Goal: Information Seeking & Learning: Learn about a topic

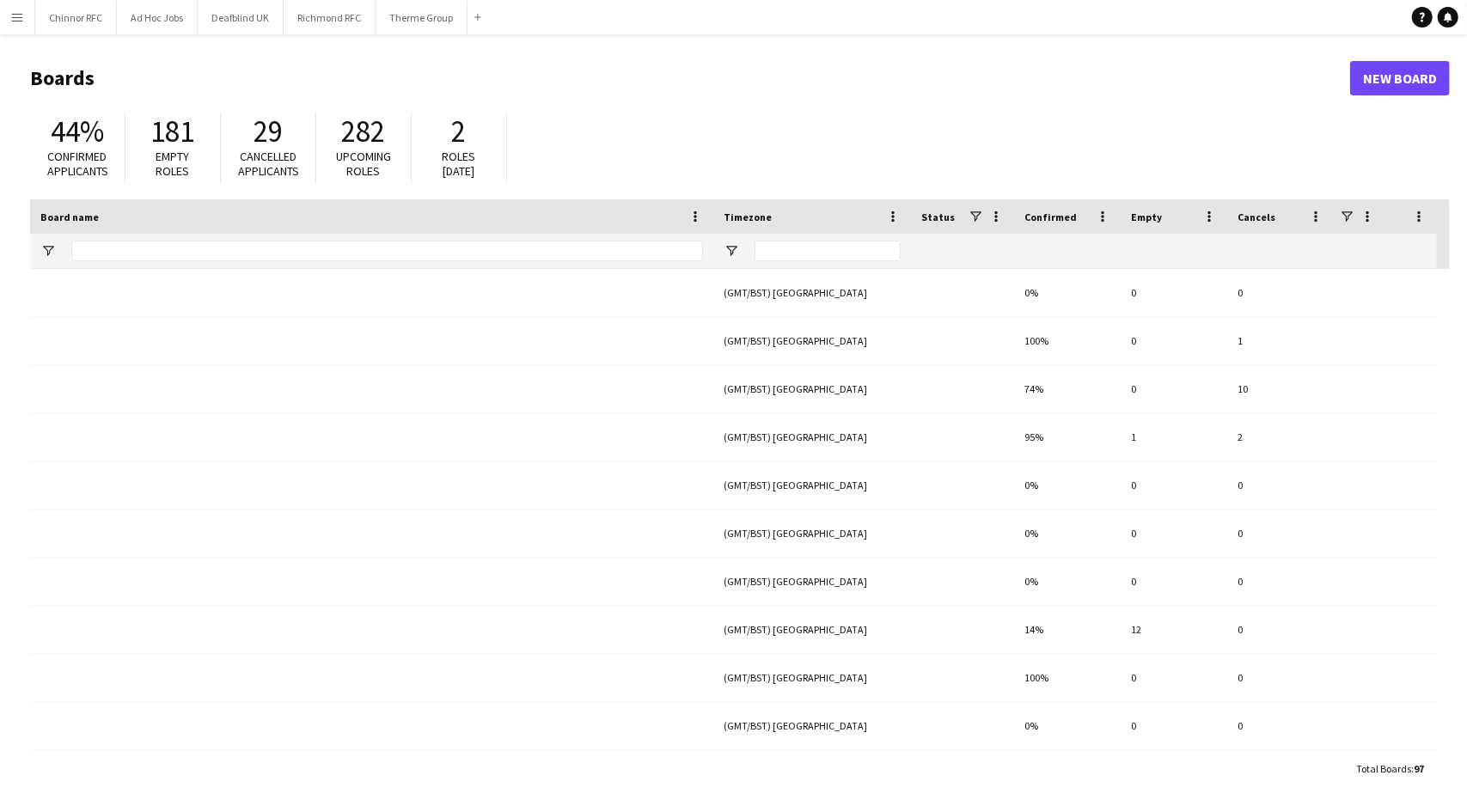
type input "**********"
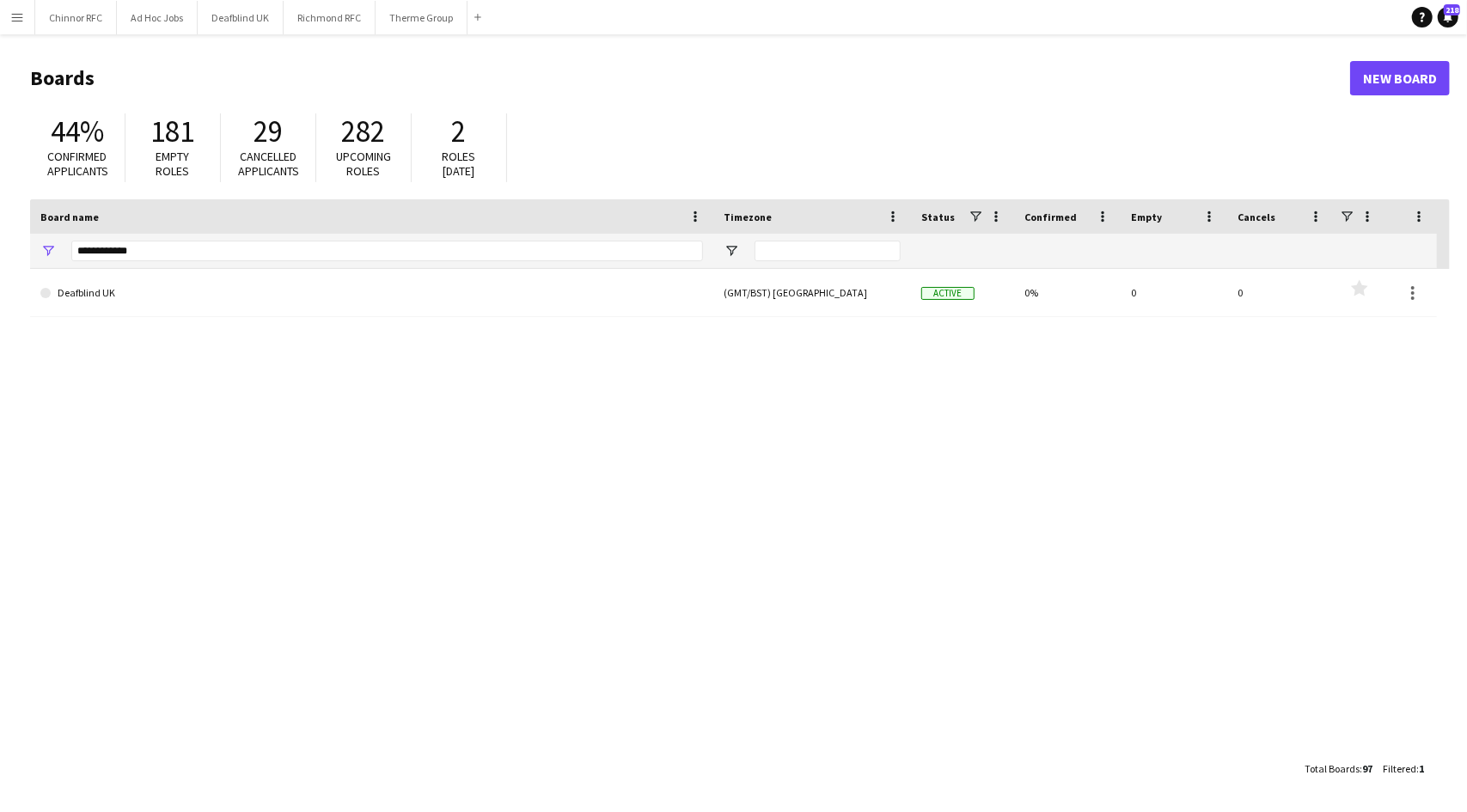
click at [19, 23] on app-icon "Menu" at bounding box center [16, 16] width 14 height 14
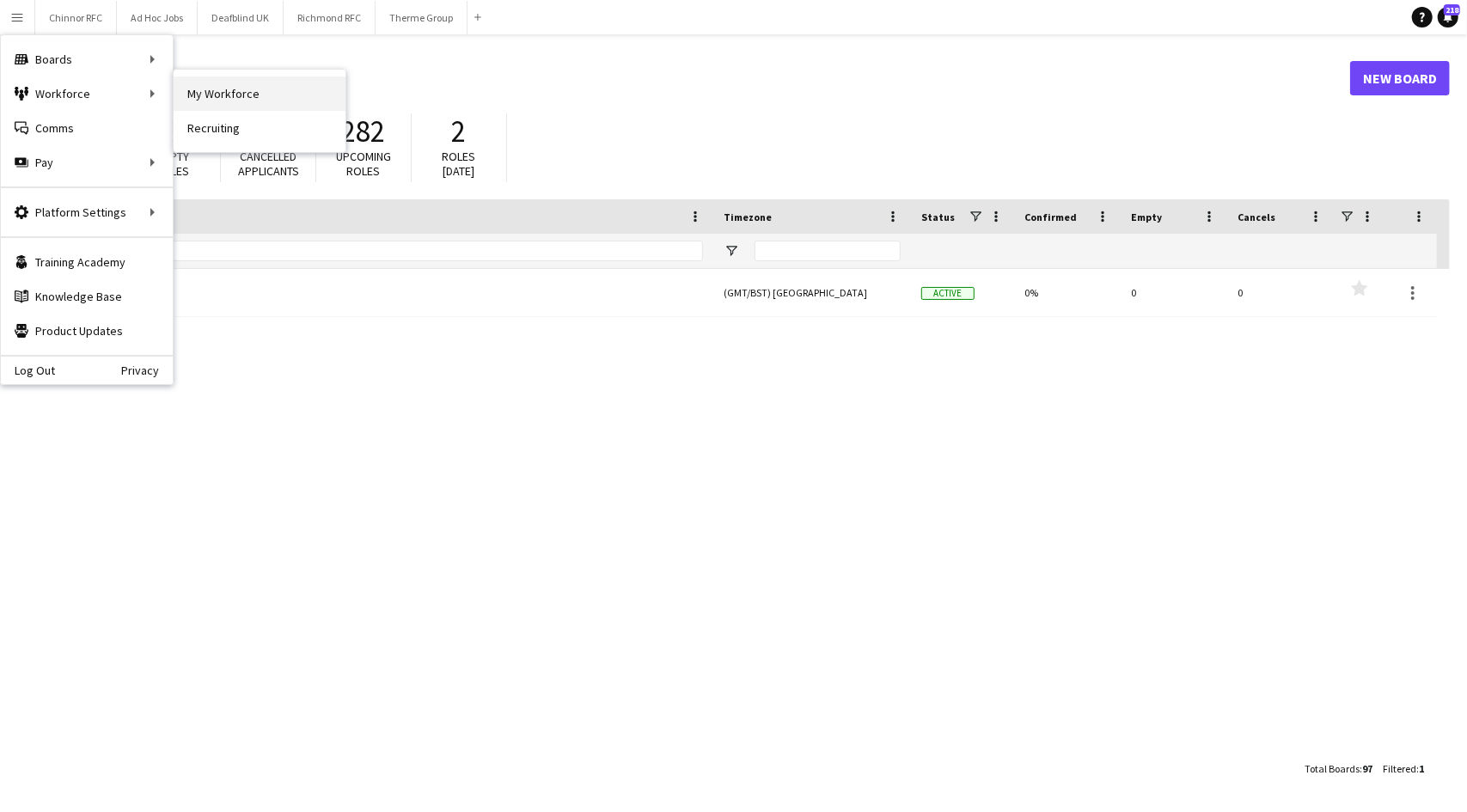
click at [200, 86] on link "My Workforce" at bounding box center [260, 94] width 172 height 35
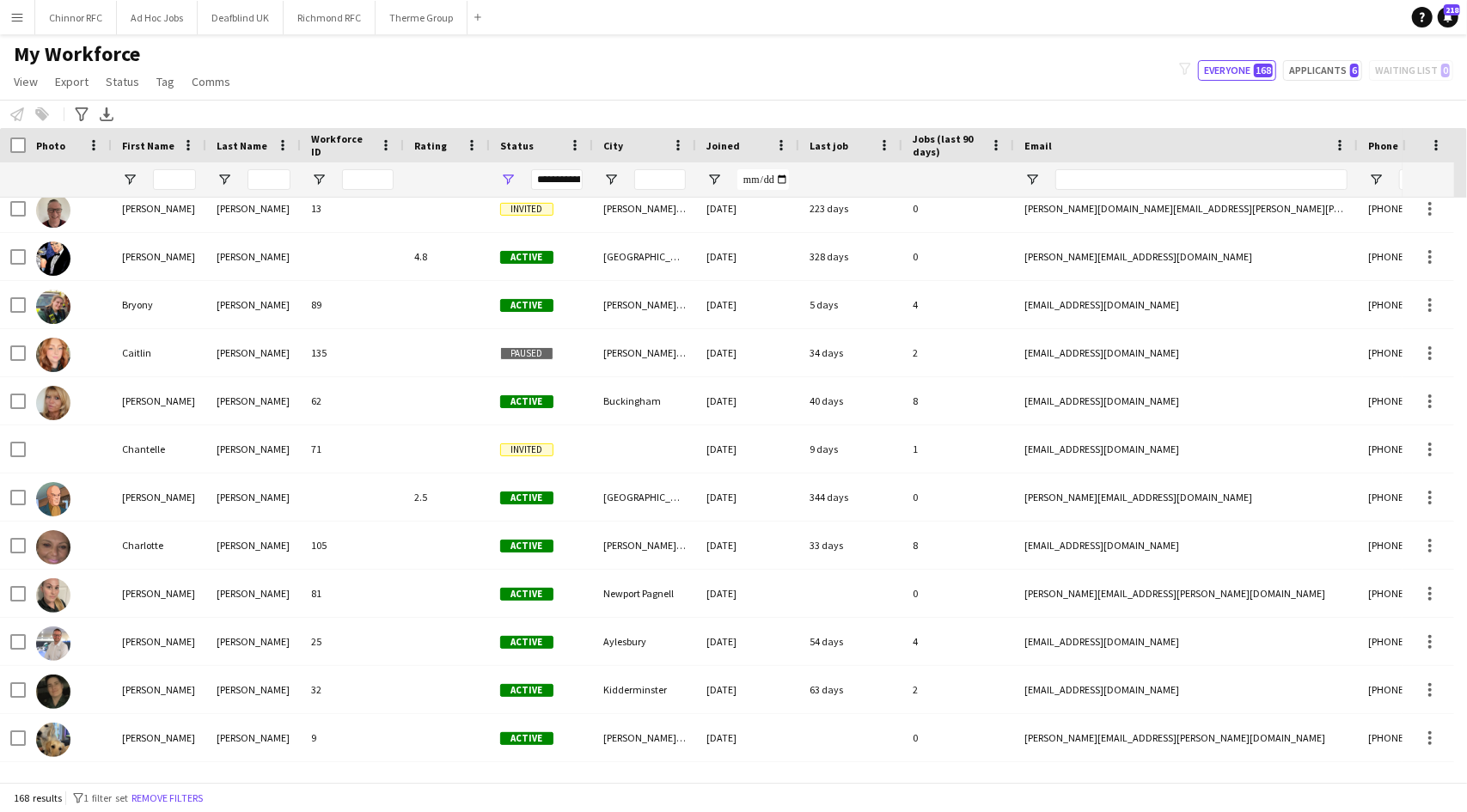
scroll to position [1673, 0]
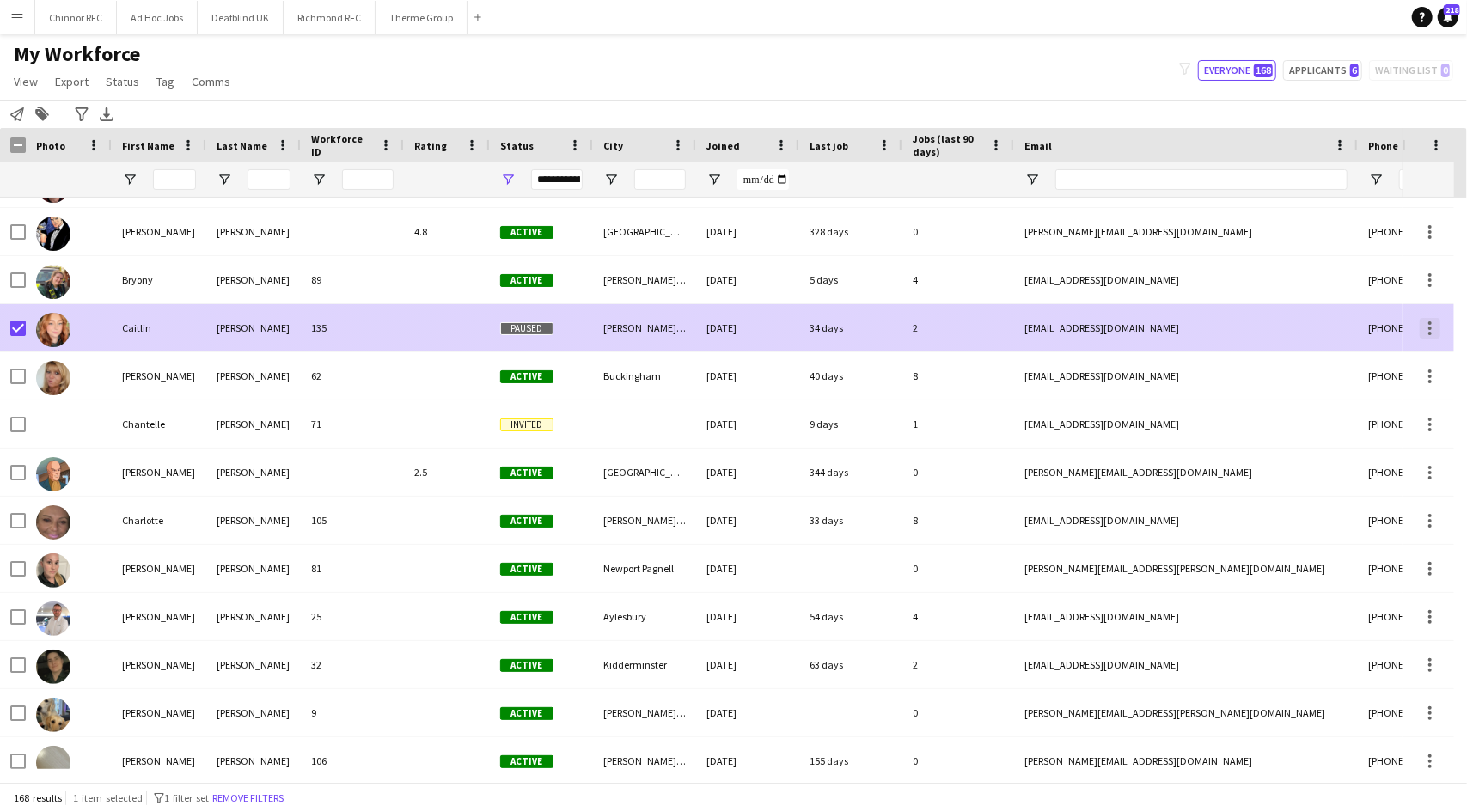
click at [1428, 319] on div at bounding box center [1430, 328] width 21 height 21
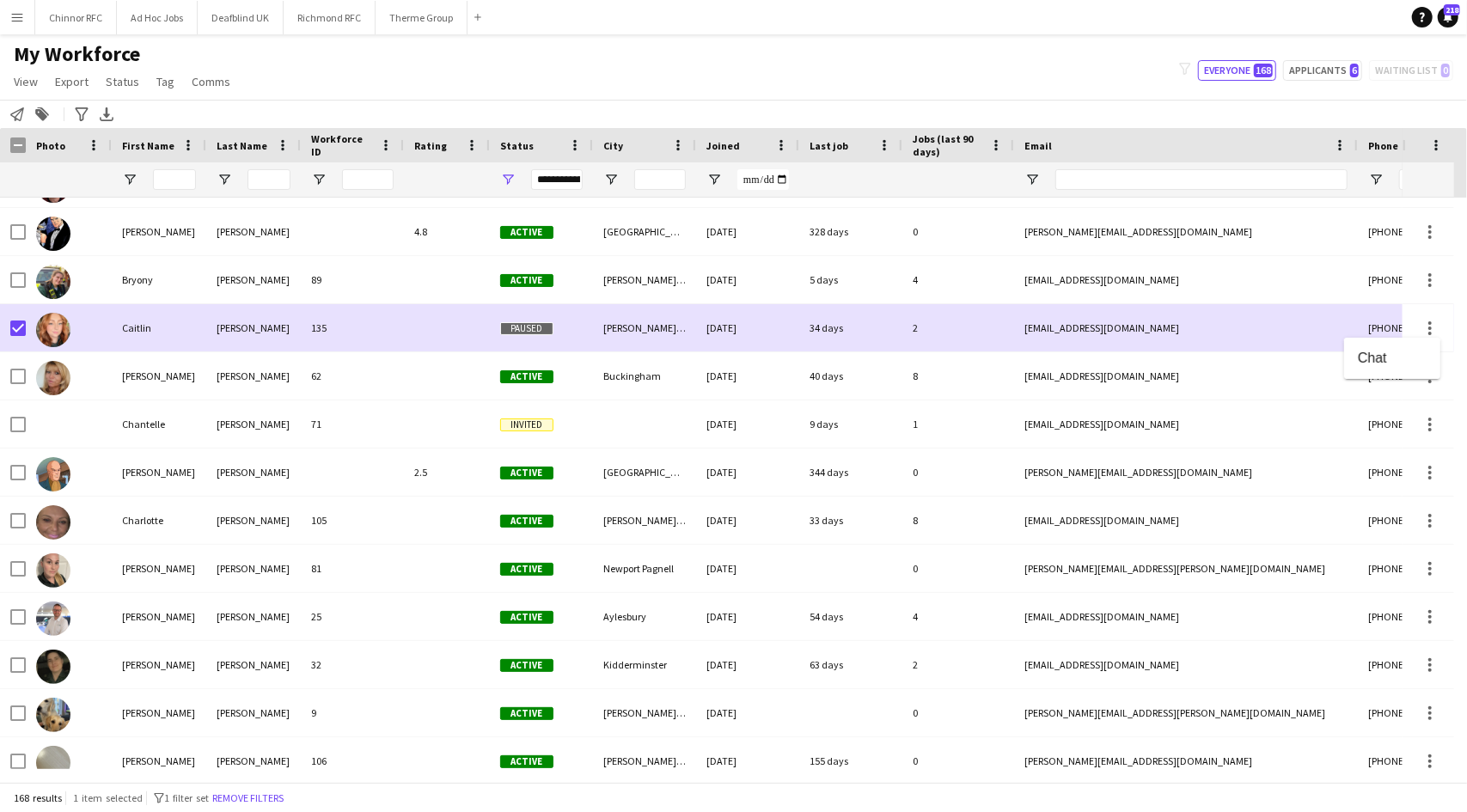
click at [117, 320] on div at bounding box center [733, 406] width 1467 height 812
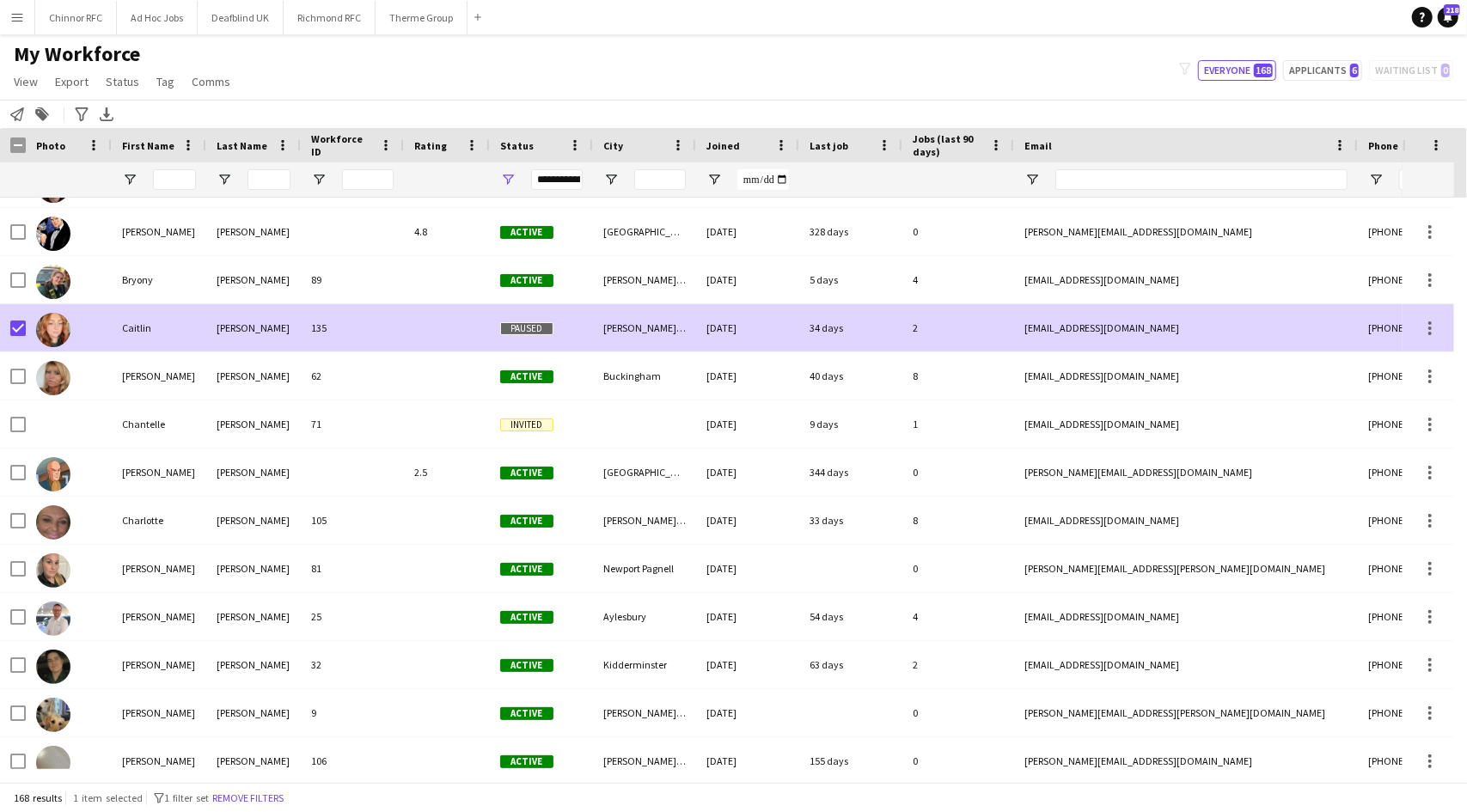
click at [117, 320] on div "Caitlin" at bounding box center [159, 328] width 95 height 47
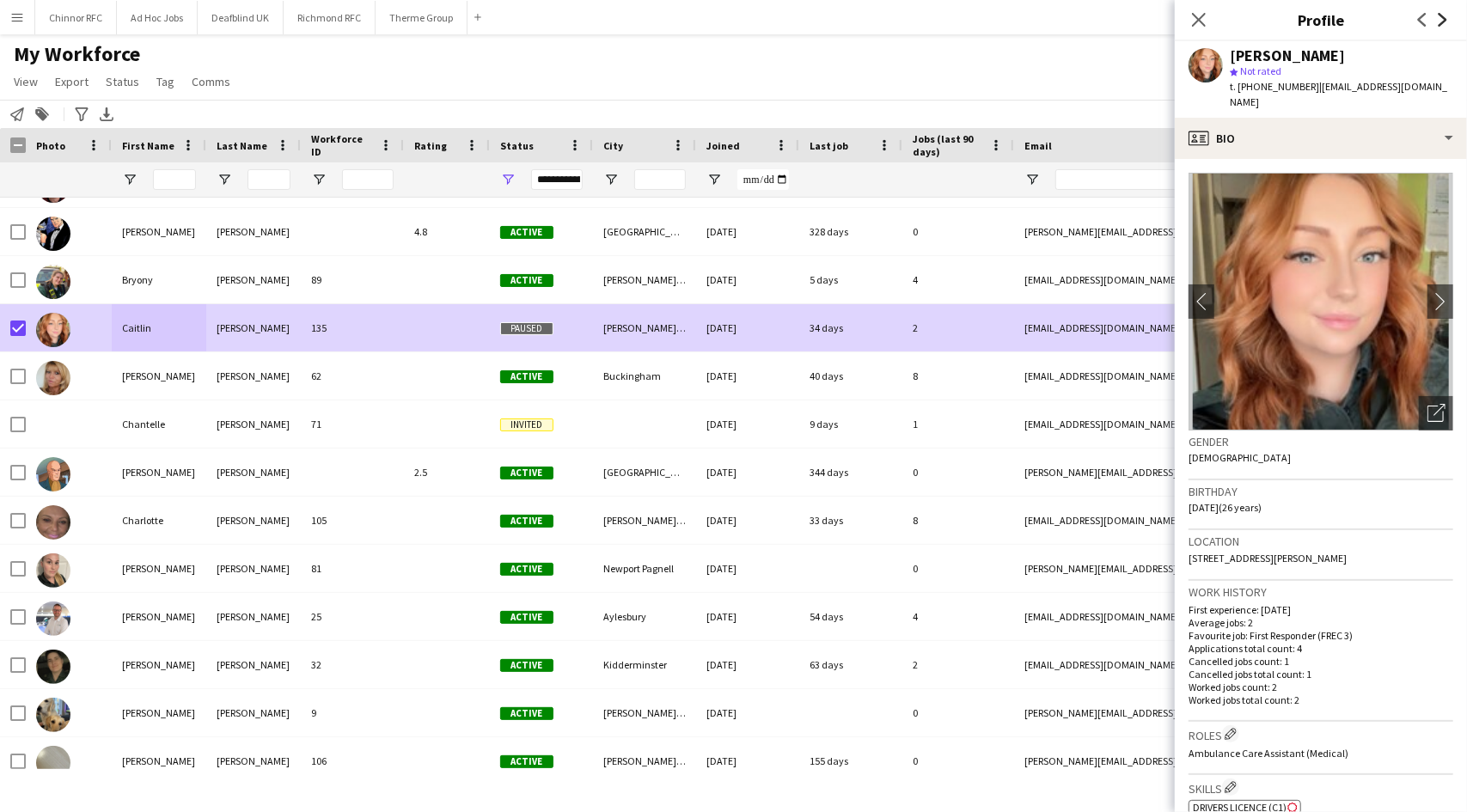
click at [1444, 16] on icon "Next" at bounding box center [1442, 19] width 14 height 14
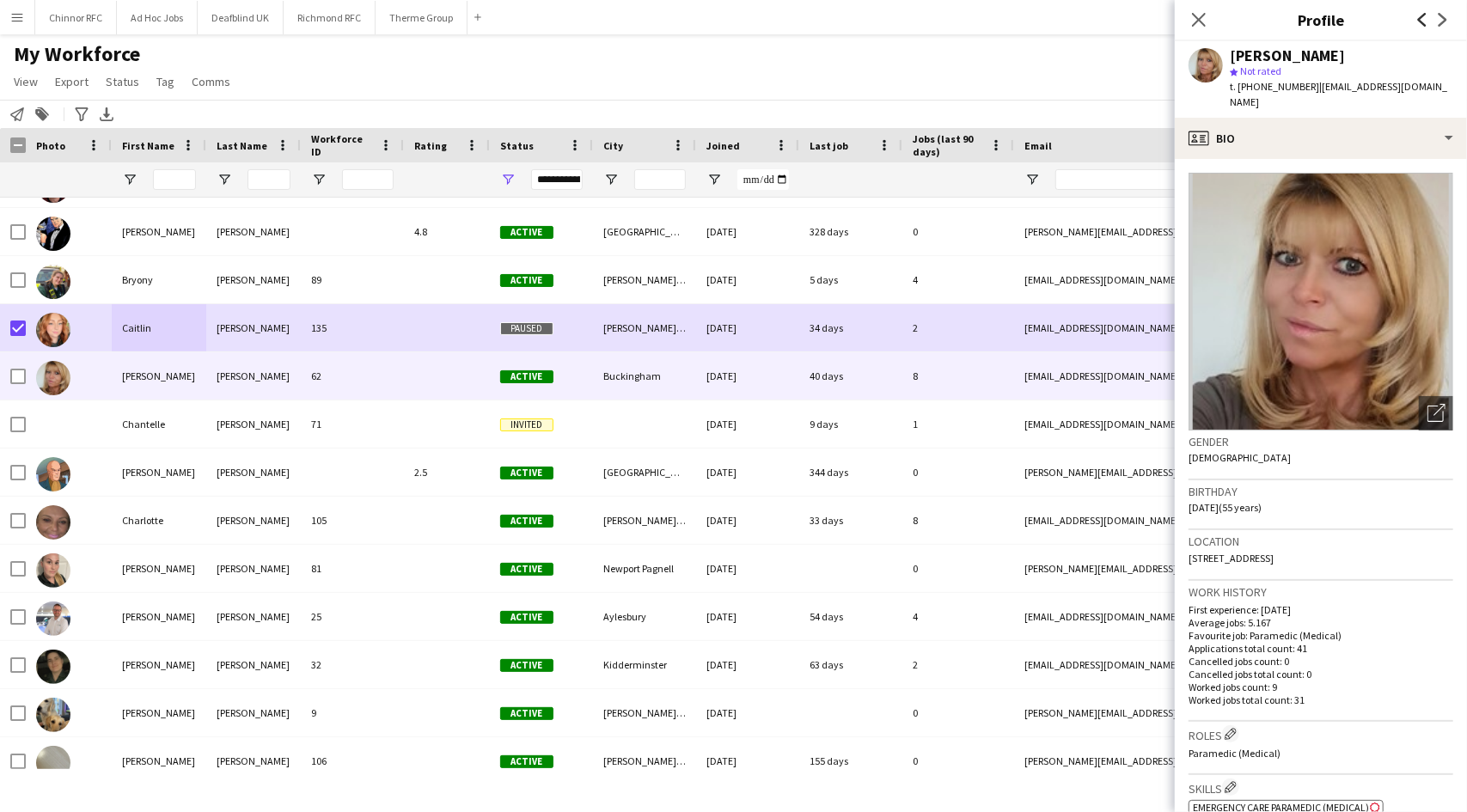
click at [1419, 16] on icon "Previous" at bounding box center [1421, 19] width 14 height 14
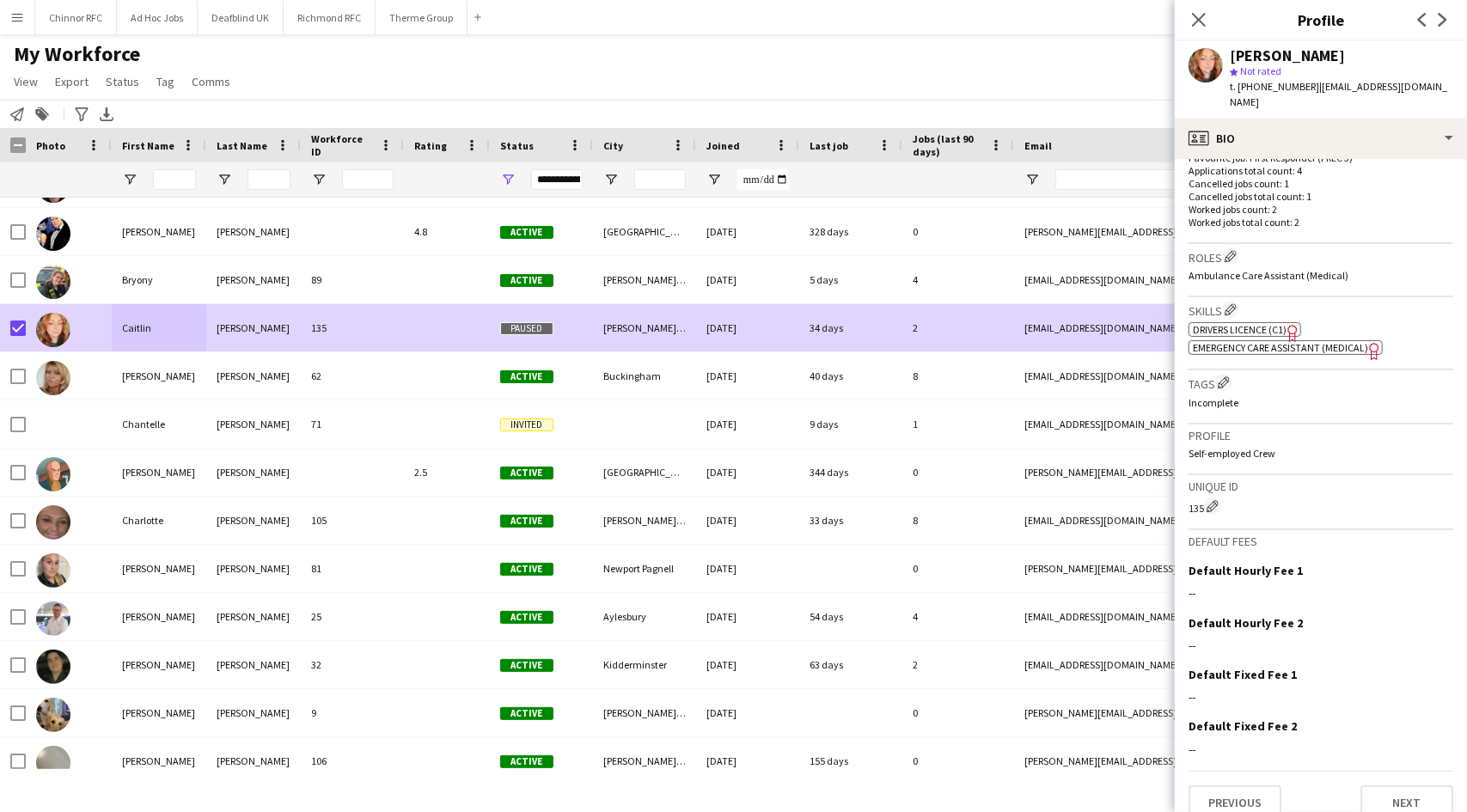
scroll to position [482, 0]
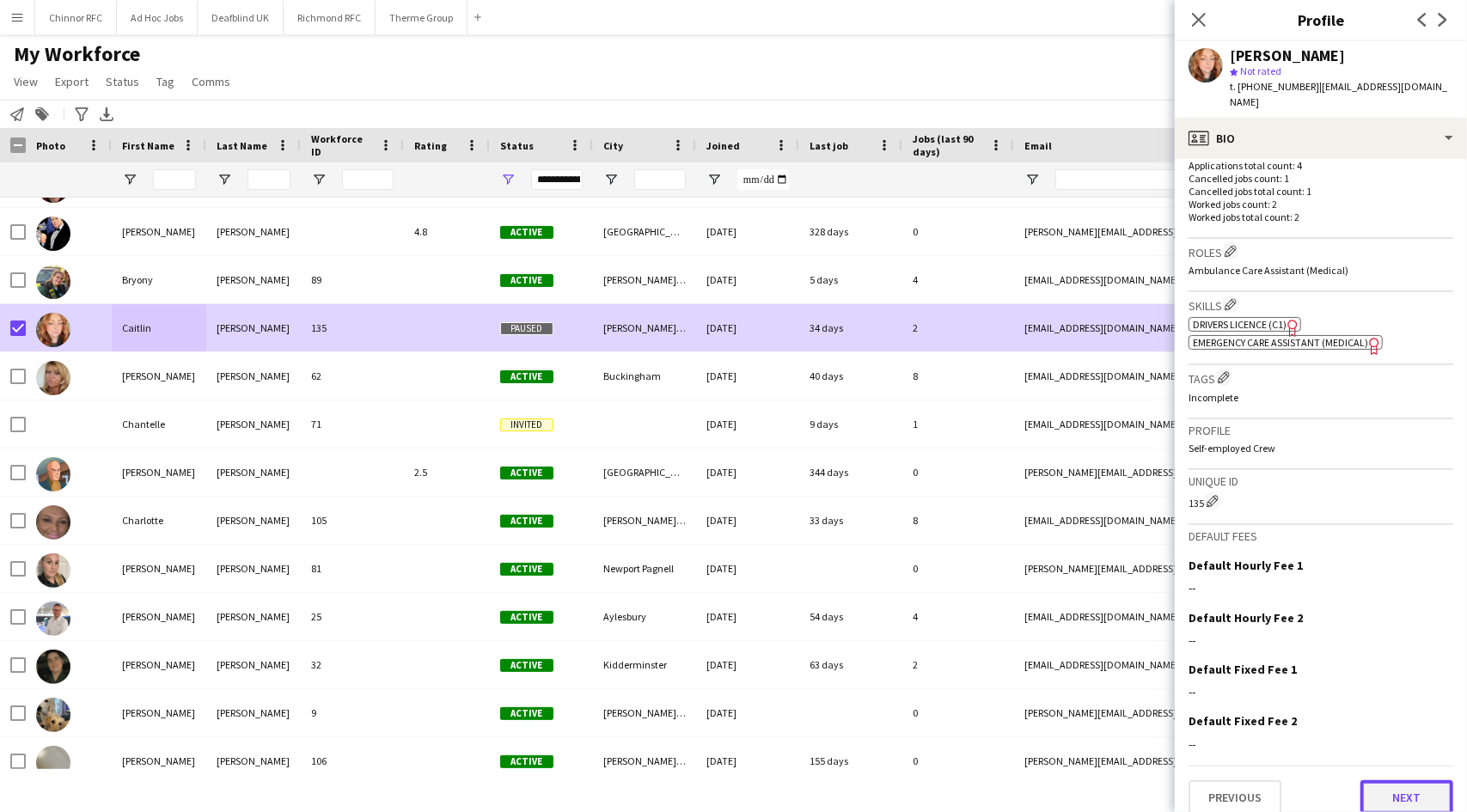
click at [1388, 782] on button "Next" at bounding box center [1407, 797] width 93 height 35
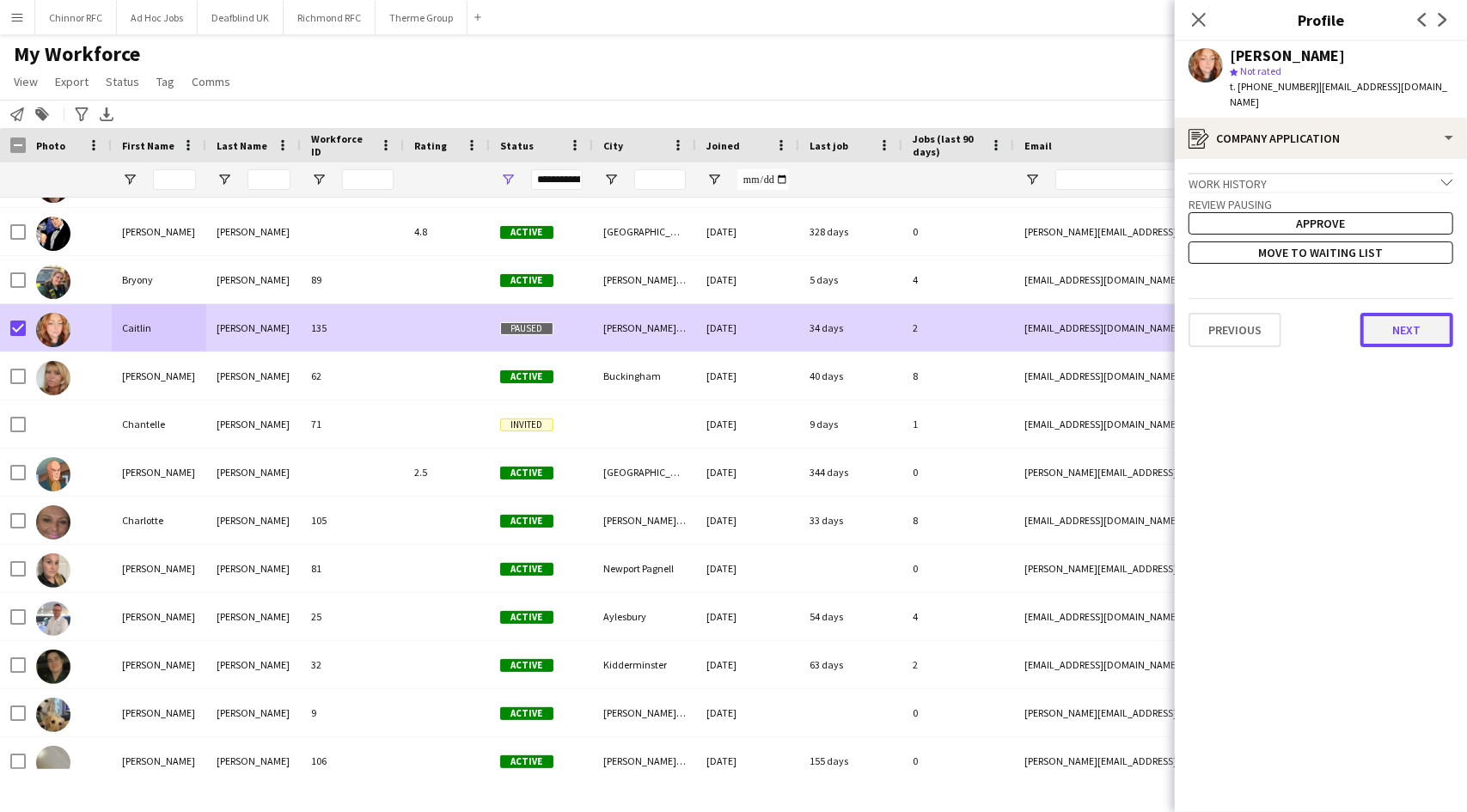
click at [1409, 312] on button "Next" at bounding box center [1407, 330] width 93 height 35
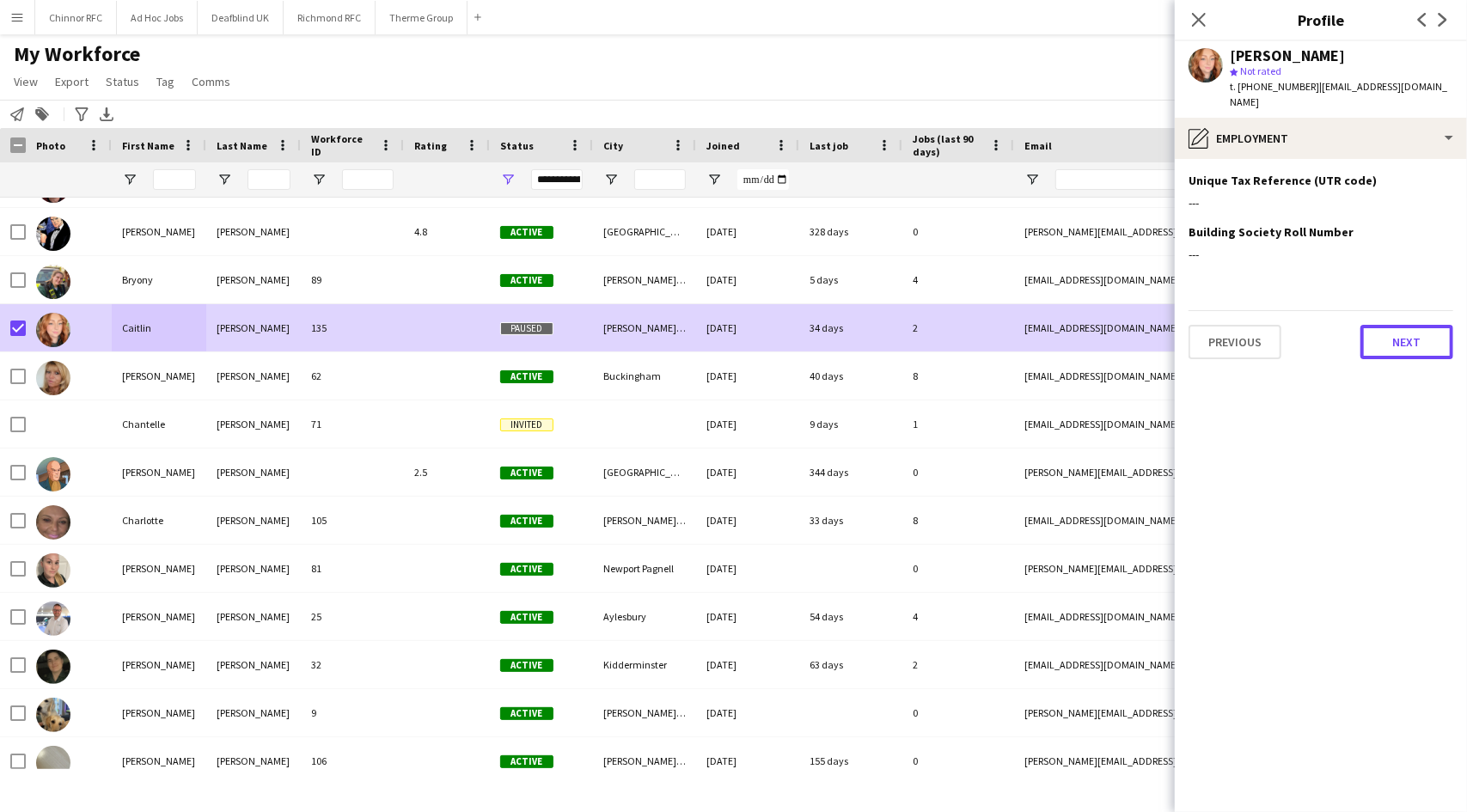
click at [1409, 325] on button "Next" at bounding box center [1407, 342] width 93 height 35
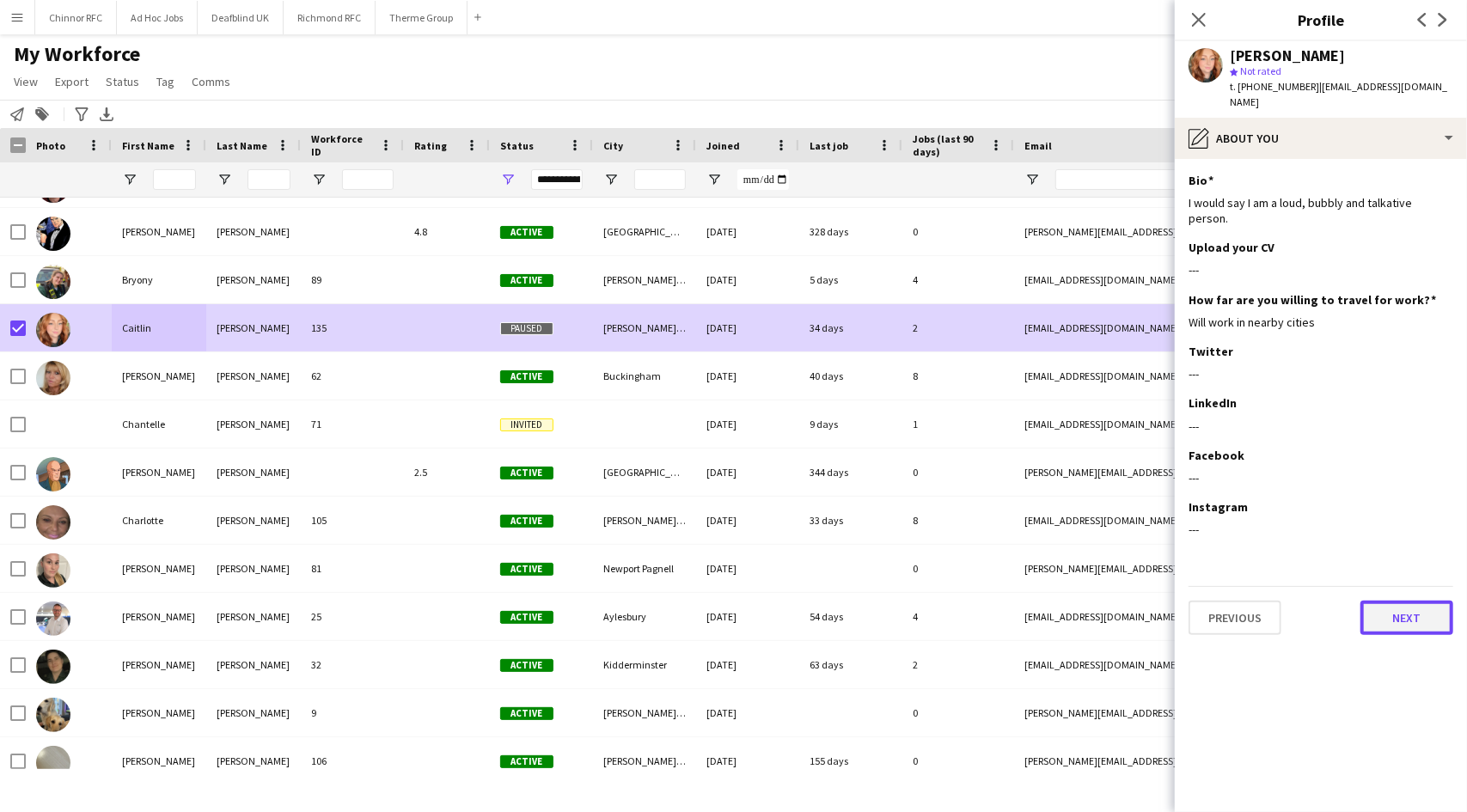
click at [1391, 601] on button "Next" at bounding box center [1407, 618] width 93 height 35
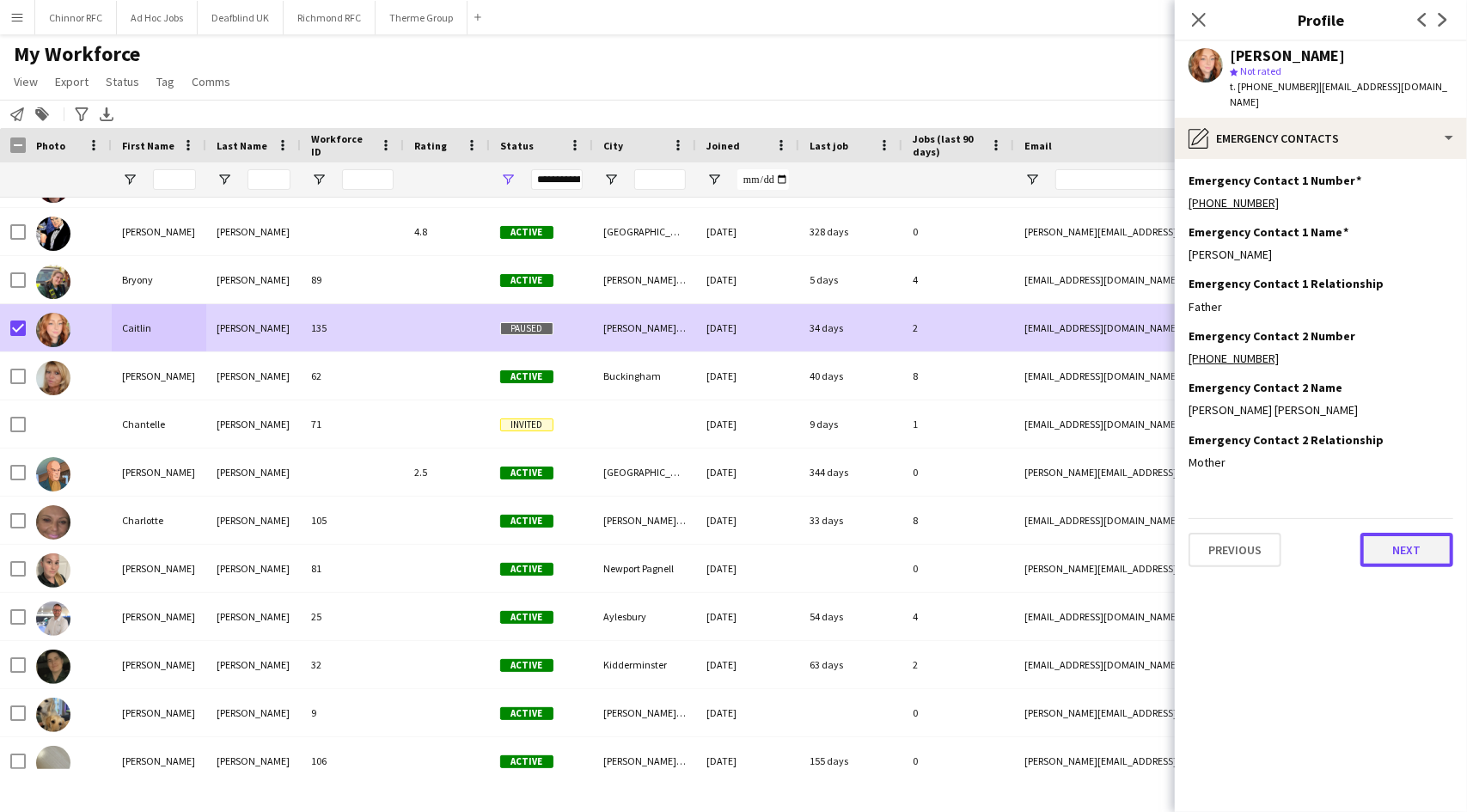
click at [1404, 533] on button "Next" at bounding box center [1407, 550] width 93 height 35
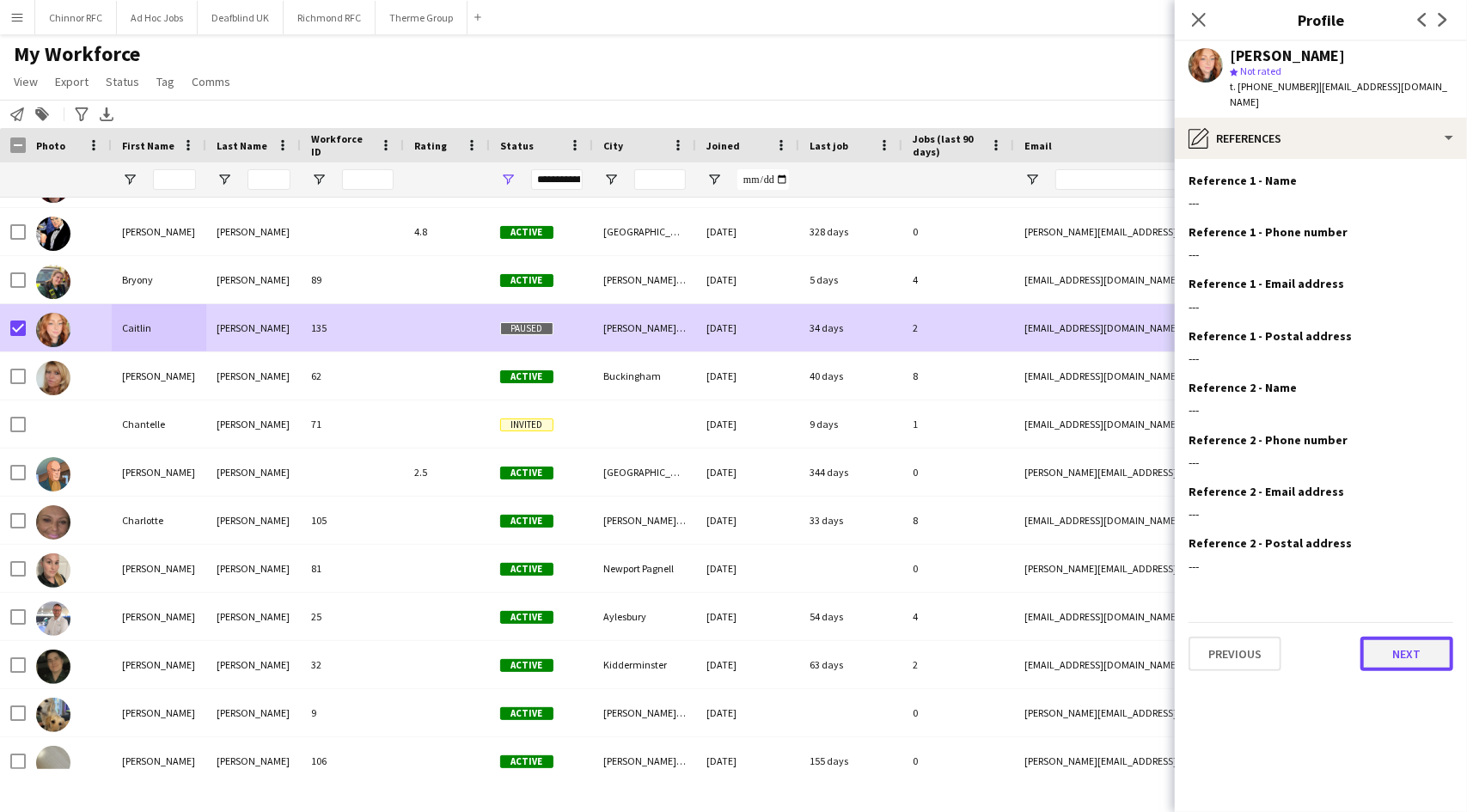
click at [1407, 646] on button "Next" at bounding box center [1407, 654] width 93 height 35
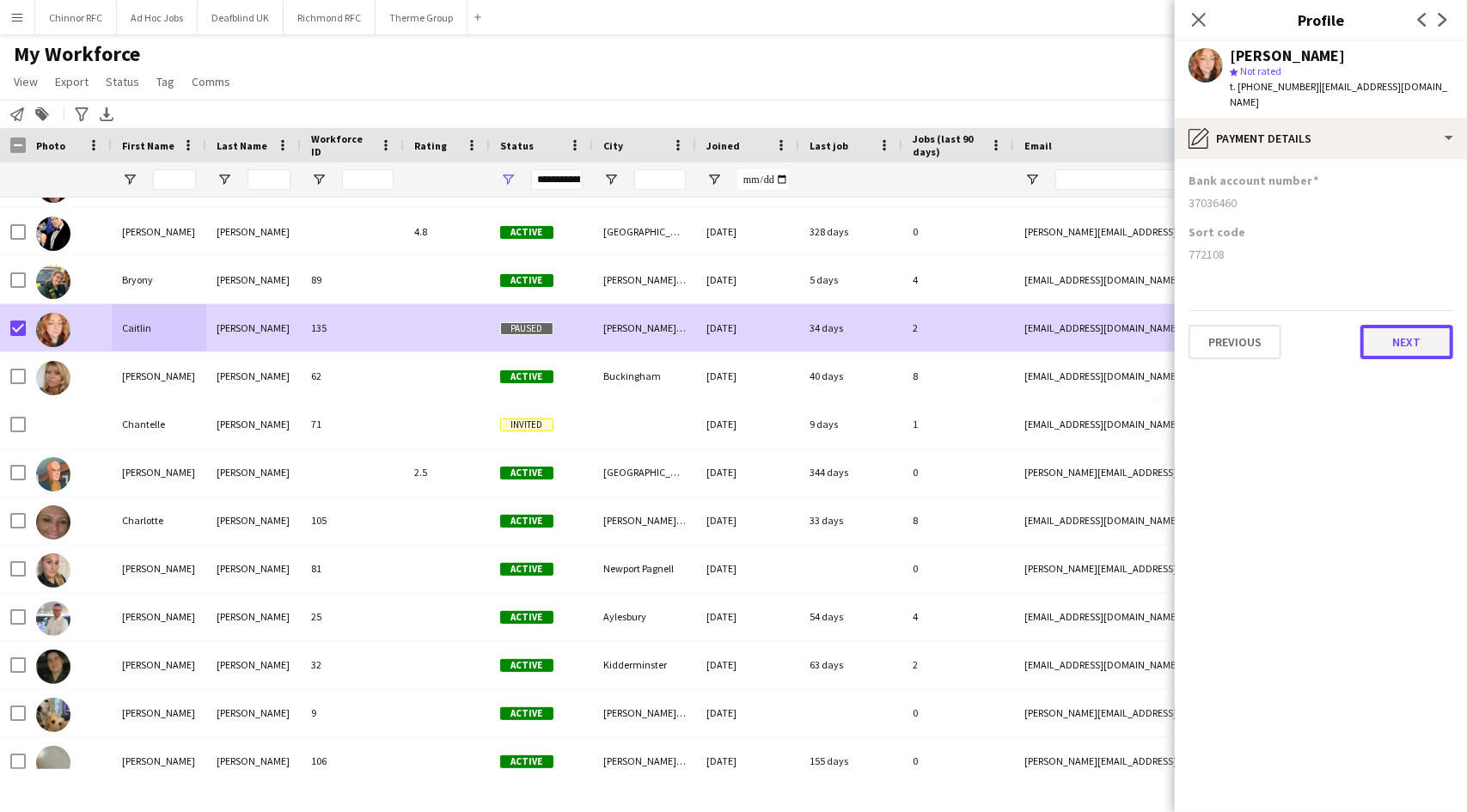
click at [1406, 327] on button "Next" at bounding box center [1407, 342] width 93 height 35
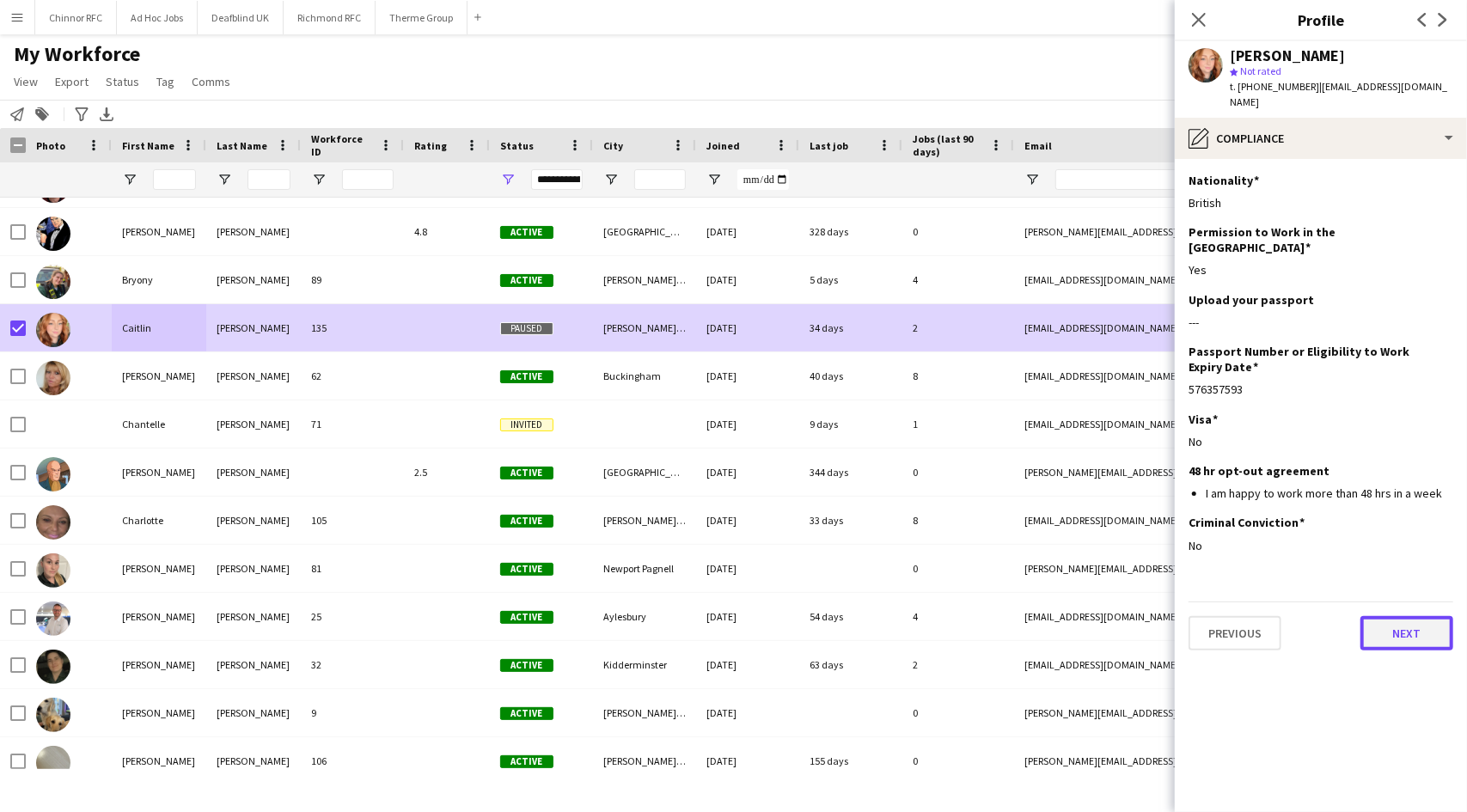
click at [1399, 616] on button "Next" at bounding box center [1407, 634] width 93 height 35
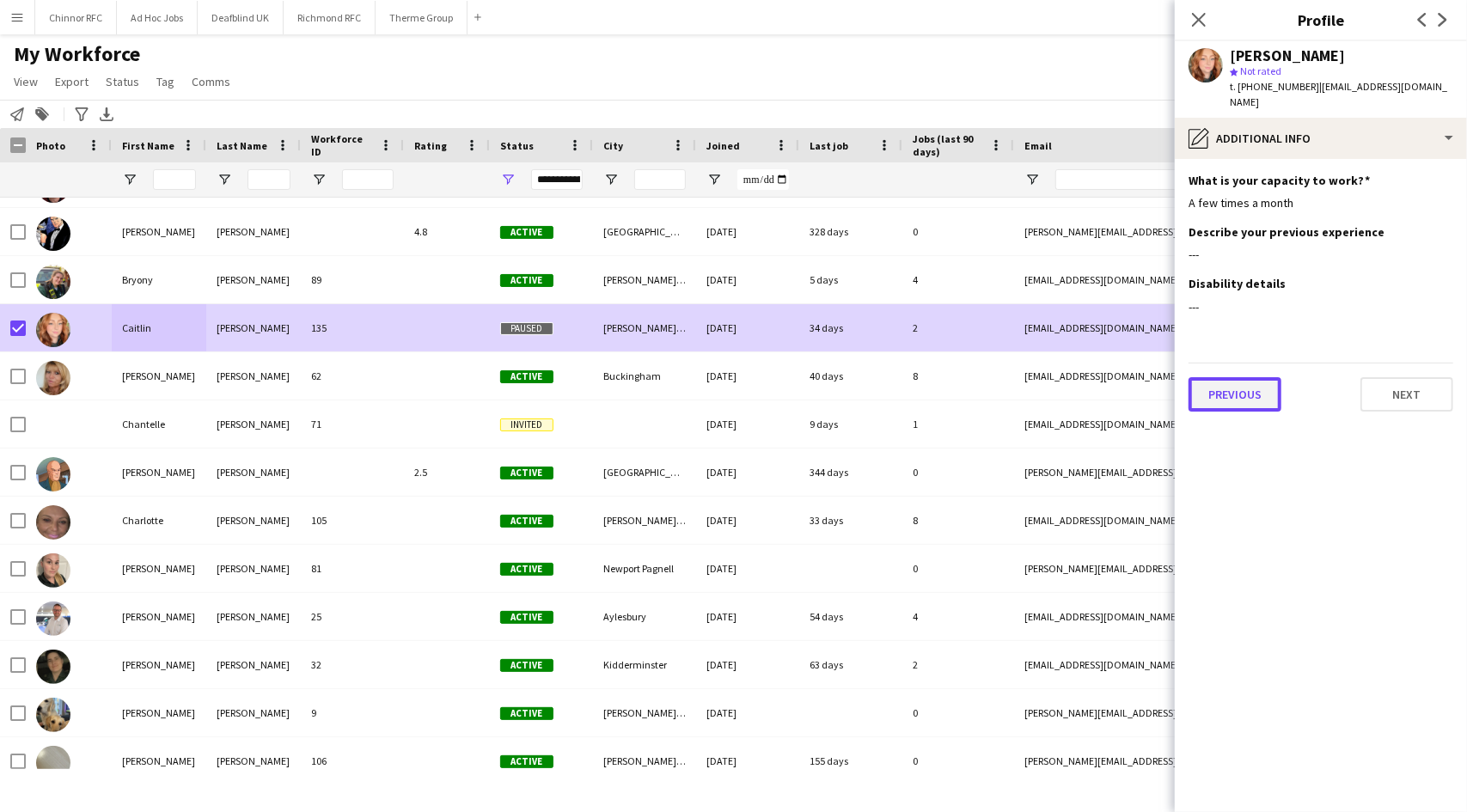
click at [1244, 387] on button "Previous" at bounding box center [1235, 394] width 93 height 35
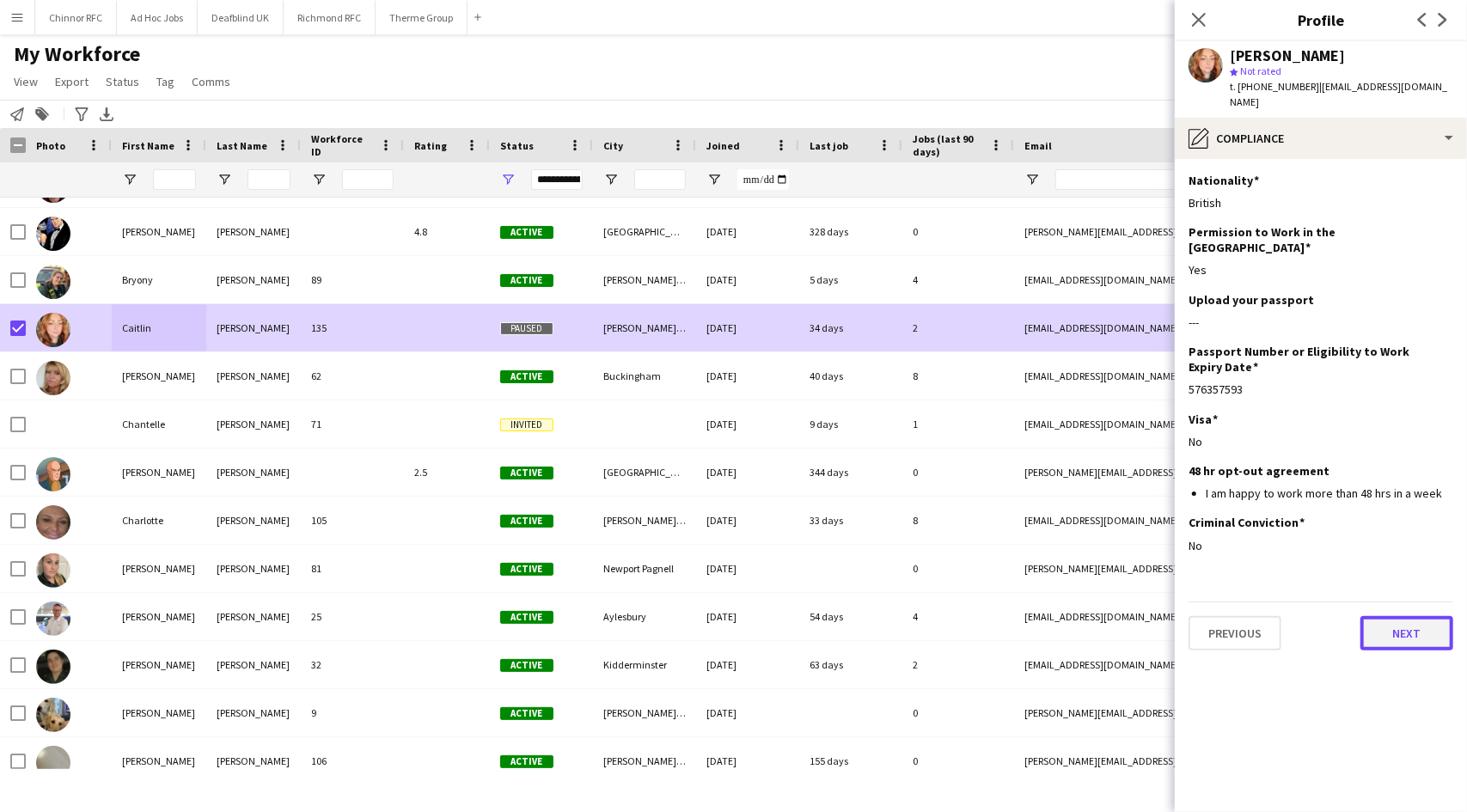
click at [1399, 616] on button "Next" at bounding box center [1407, 634] width 93 height 35
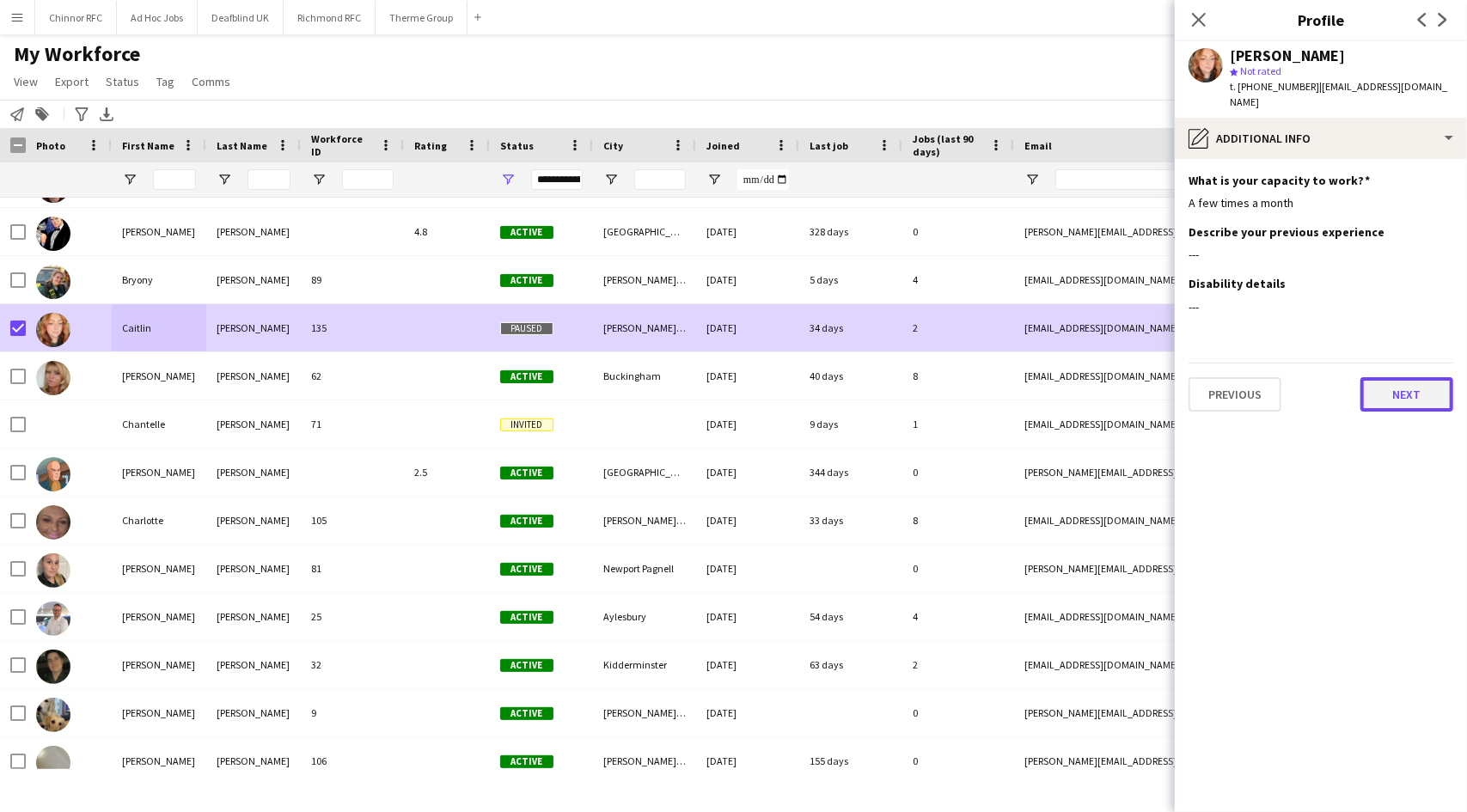
click at [1397, 381] on button "Next" at bounding box center [1407, 394] width 93 height 35
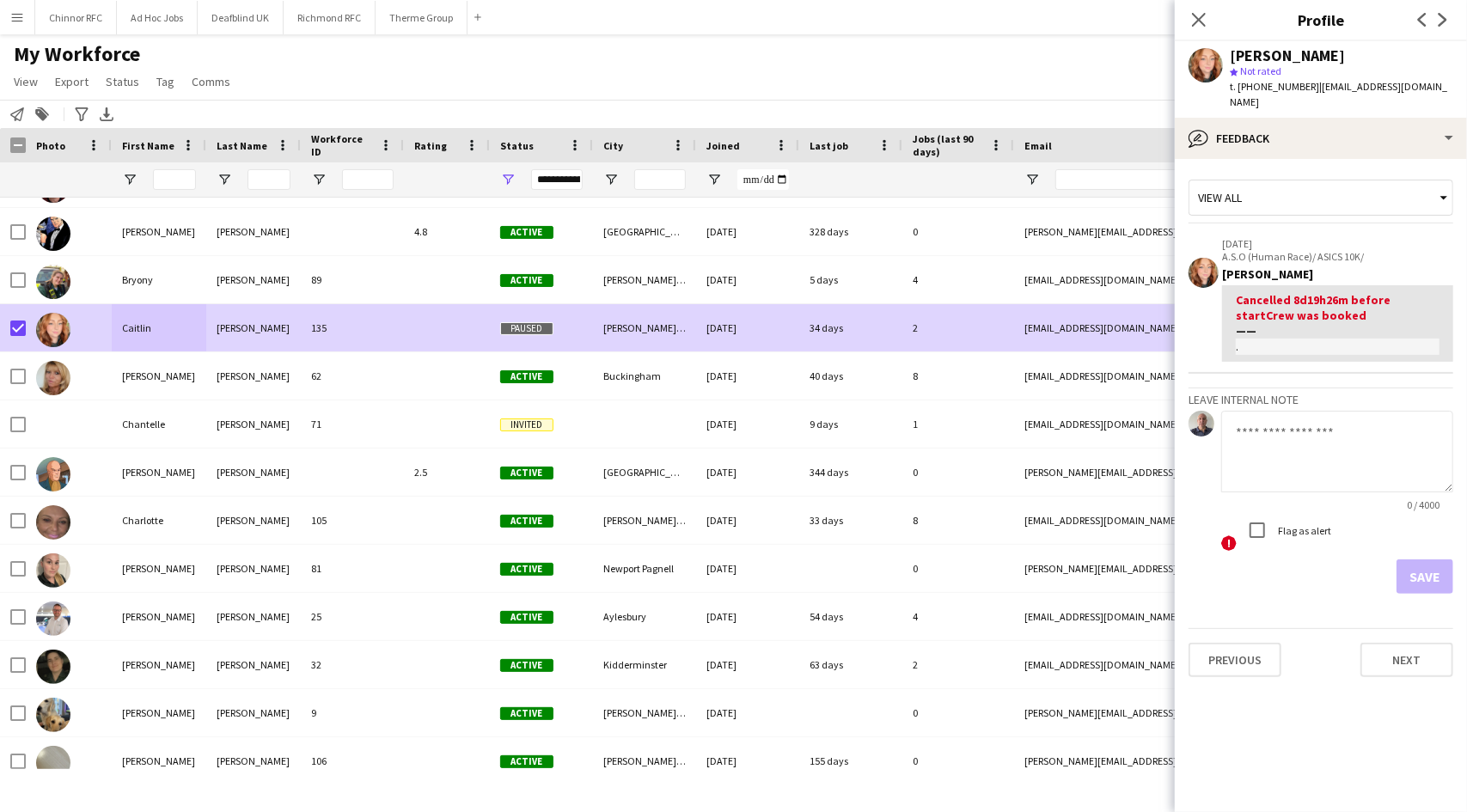
click at [1442, 180] on icon at bounding box center [1443, 198] width 17 height 35
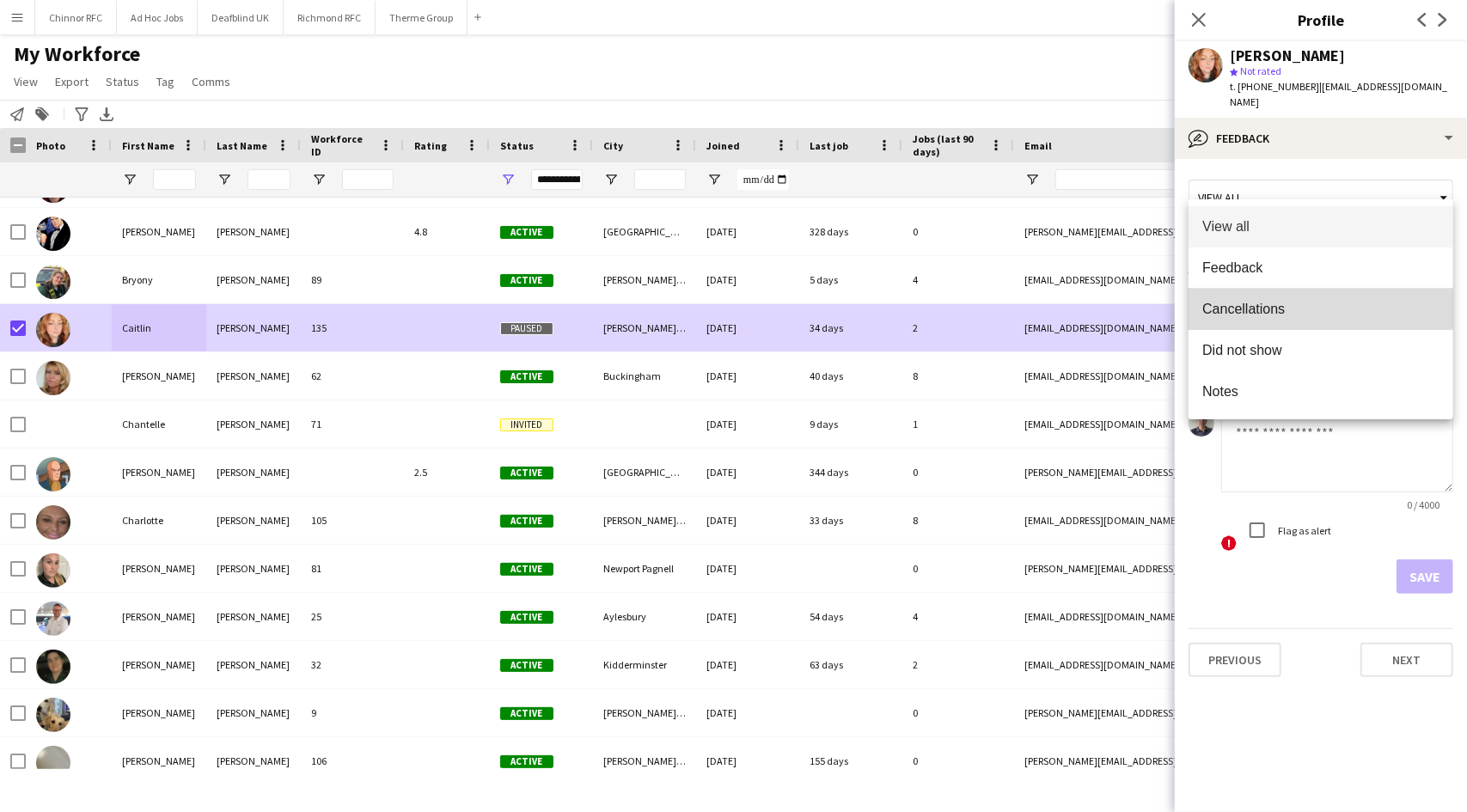
click at [1299, 306] on span "Cancellations" at bounding box center [1320, 309] width 237 height 16
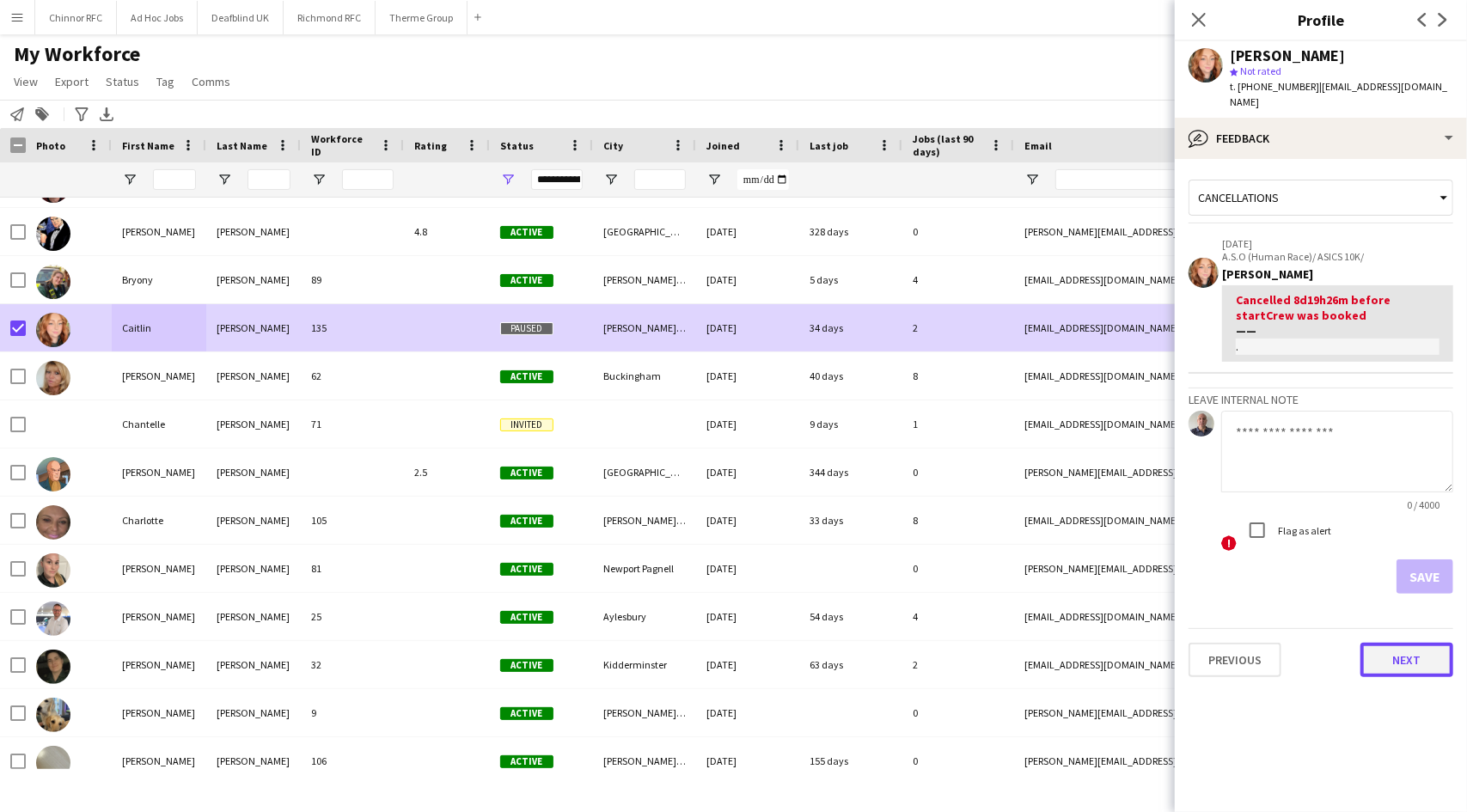
click at [1400, 643] on button "Next" at bounding box center [1407, 660] width 93 height 35
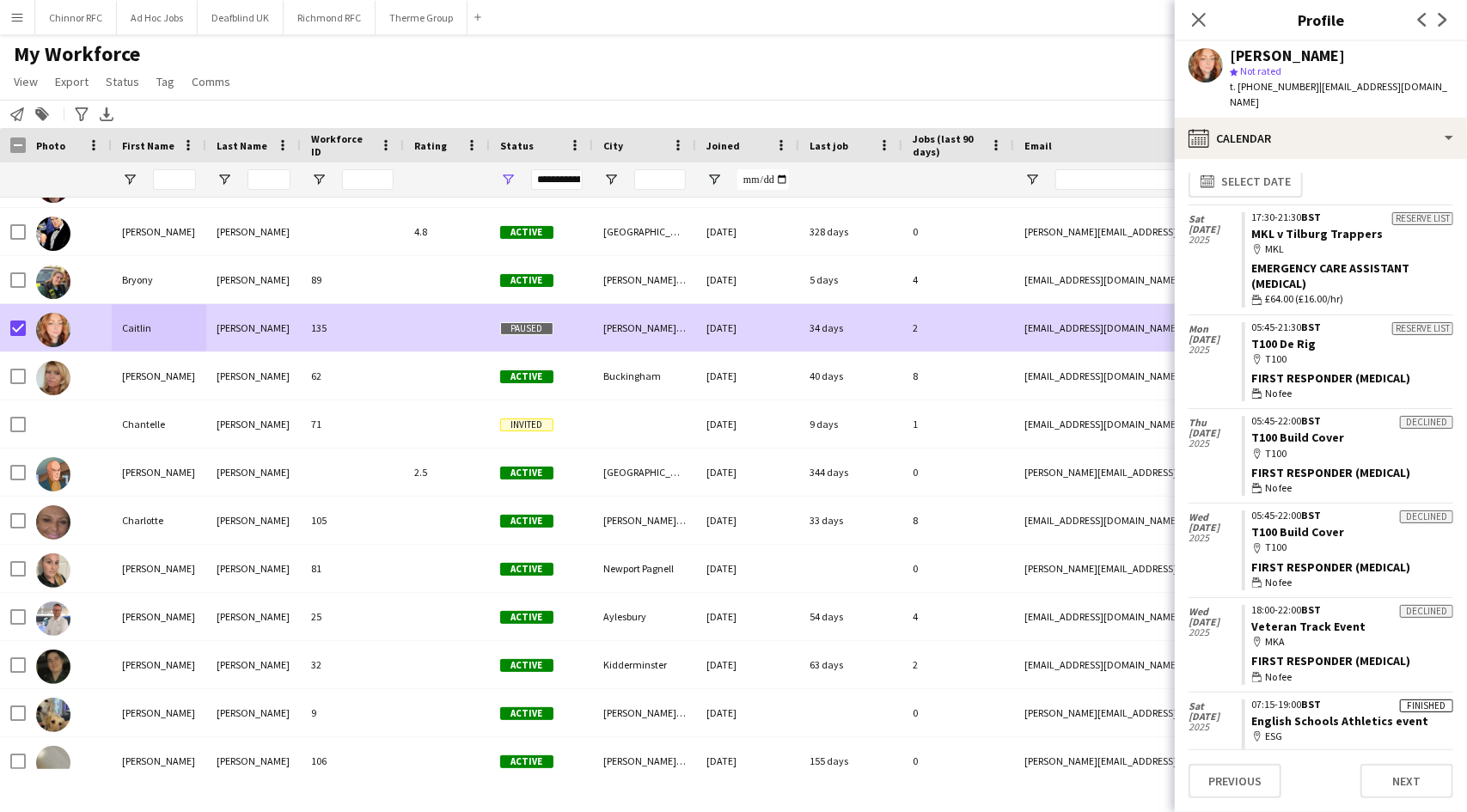
scroll to position [0, 0]
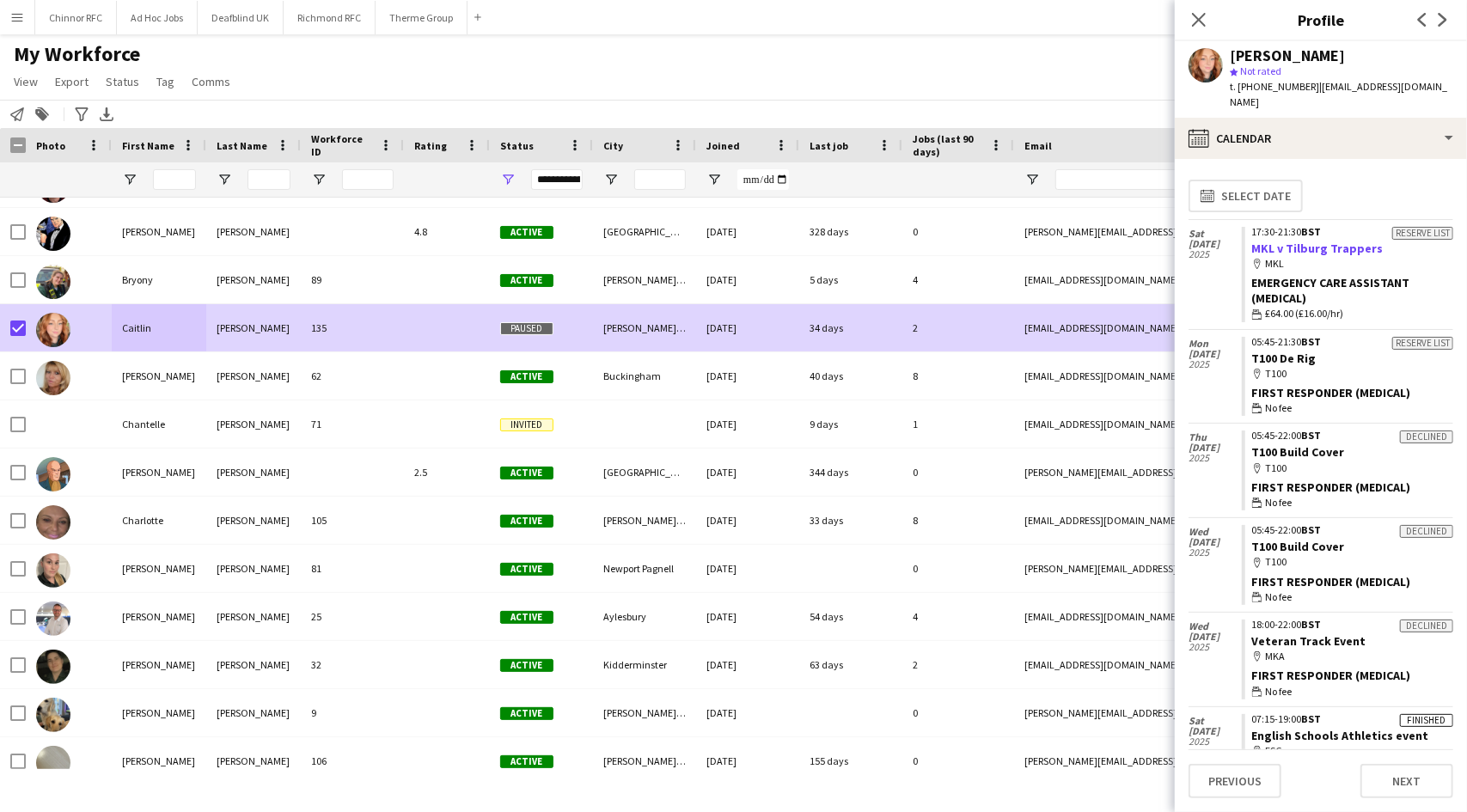
click at [1297, 240] on link "MKL v Tilburg Trappers" at bounding box center [1318, 248] width 131 height 15
click at [1439, 524] on div "Declined" at bounding box center [1426, 531] width 53 height 13
click at [1387, 776] on button "Next" at bounding box center [1407, 781] width 93 height 35
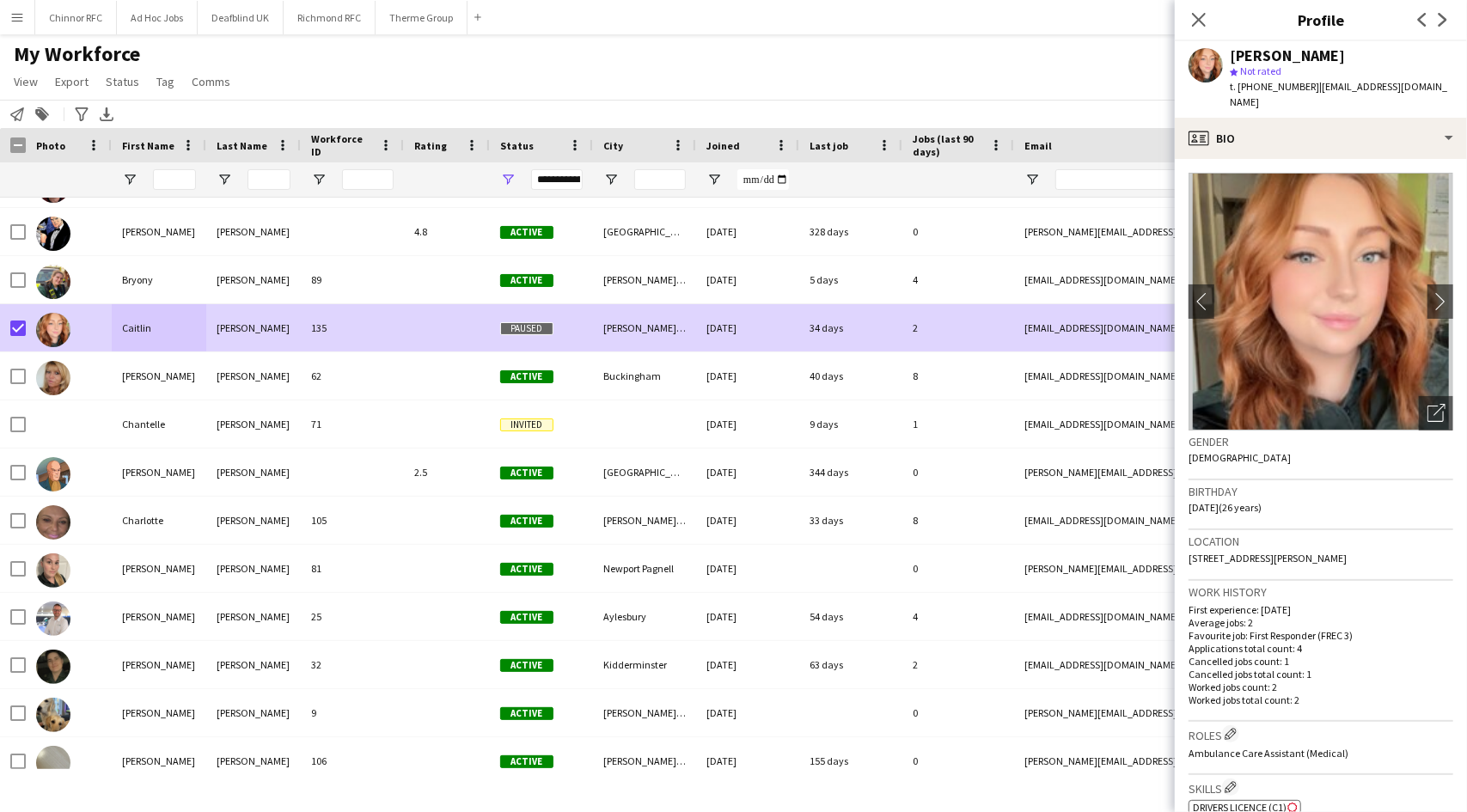
scroll to position [482, 0]
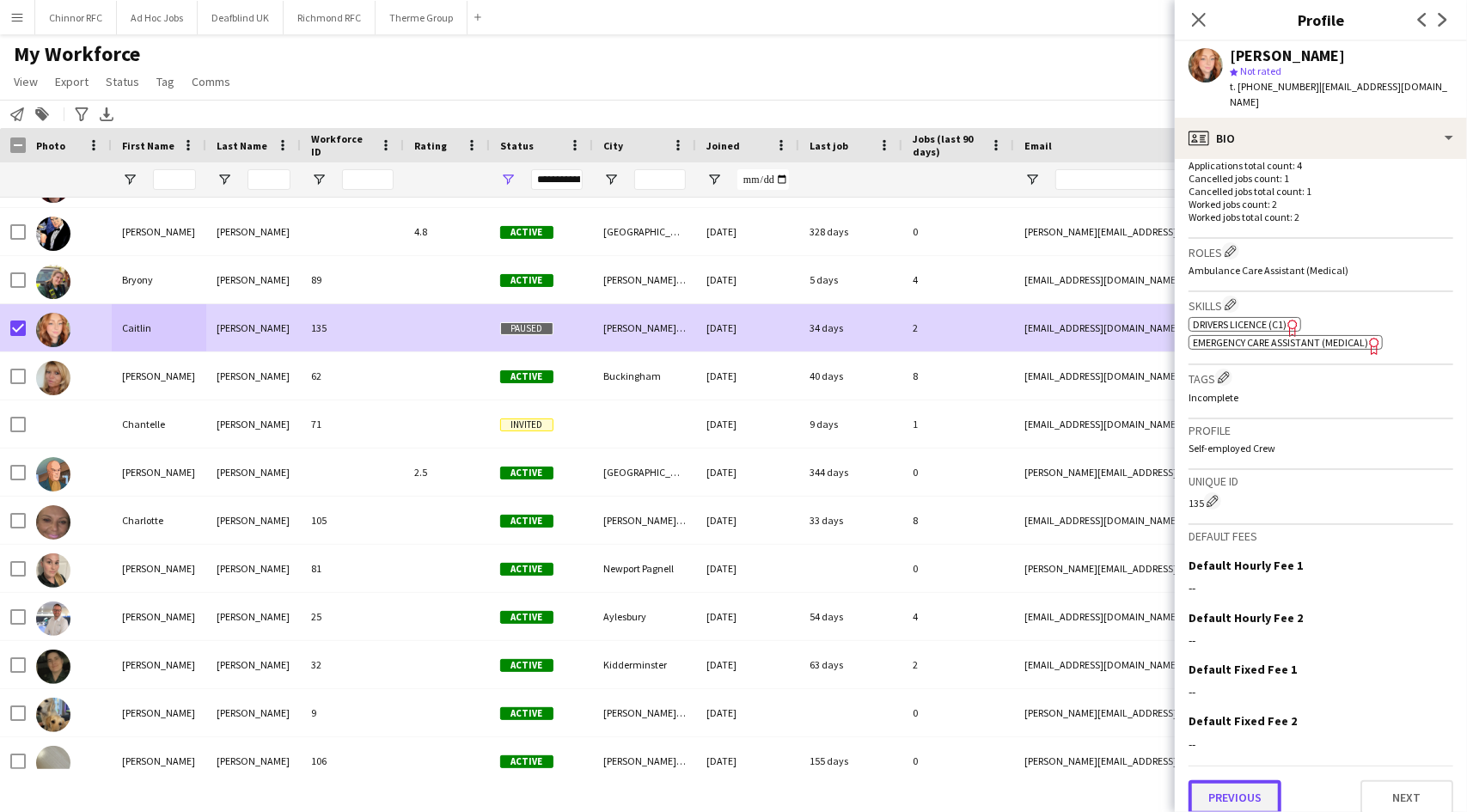
click at [1217, 780] on button "Previous" at bounding box center [1235, 797] width 93 height 35
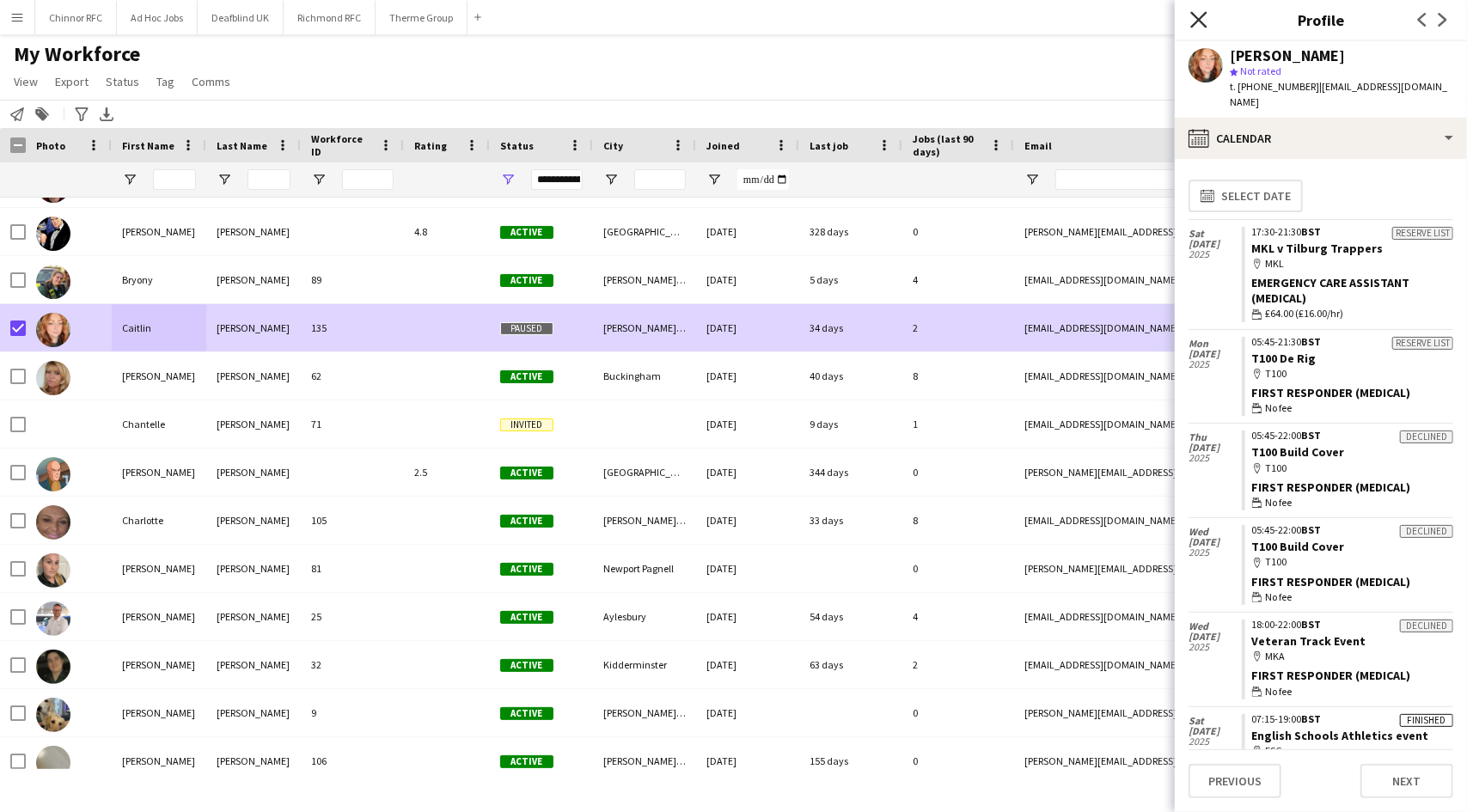
click at [1193, 15] on icon "Close pop-in" at bounding box center [1198, 19] width 16 height 16
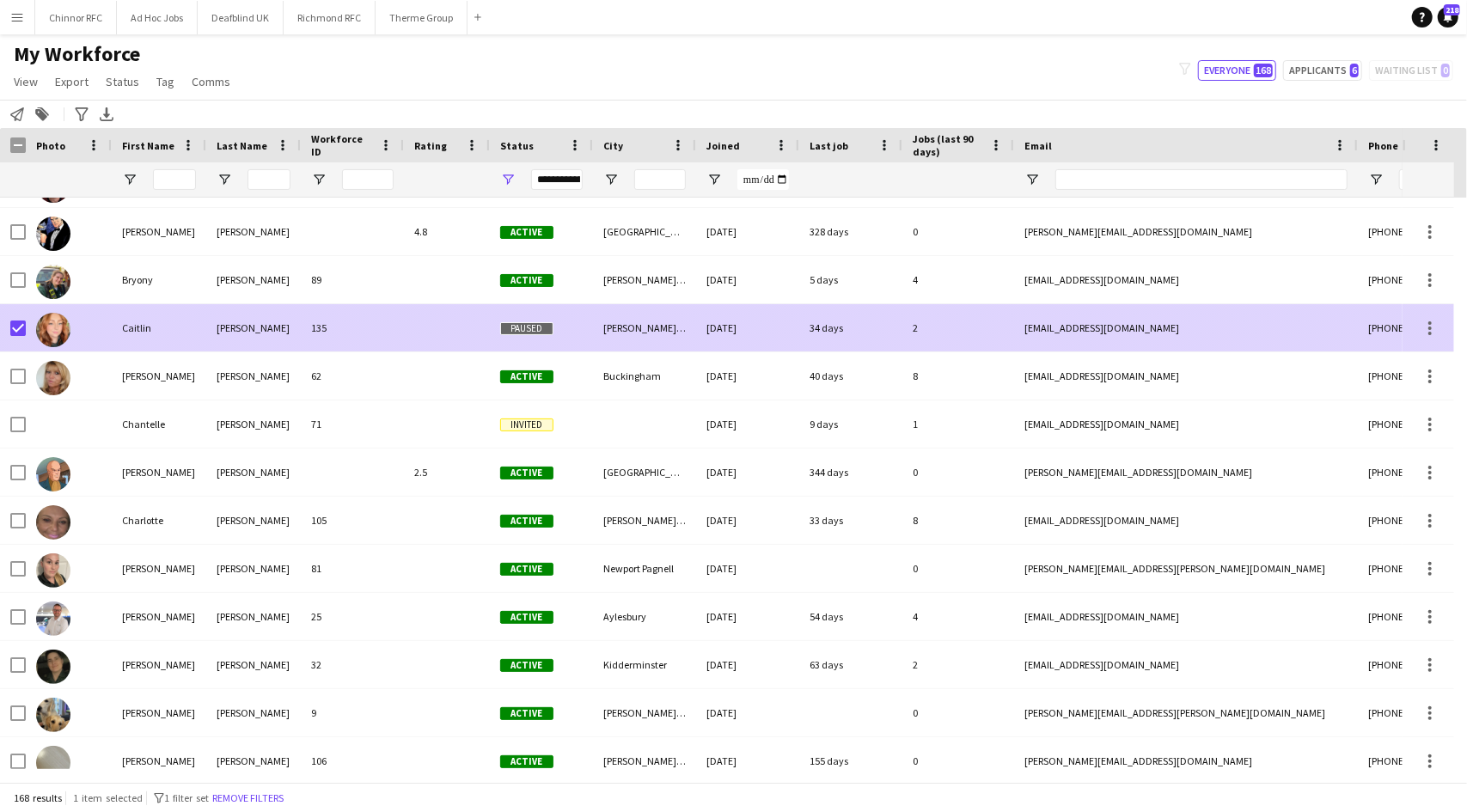
click at [1151, 324] on div "[EMAIL_ADDRESS][DOMAIN_NAME]" at bounding box center [1185, 328] width 343 height 47
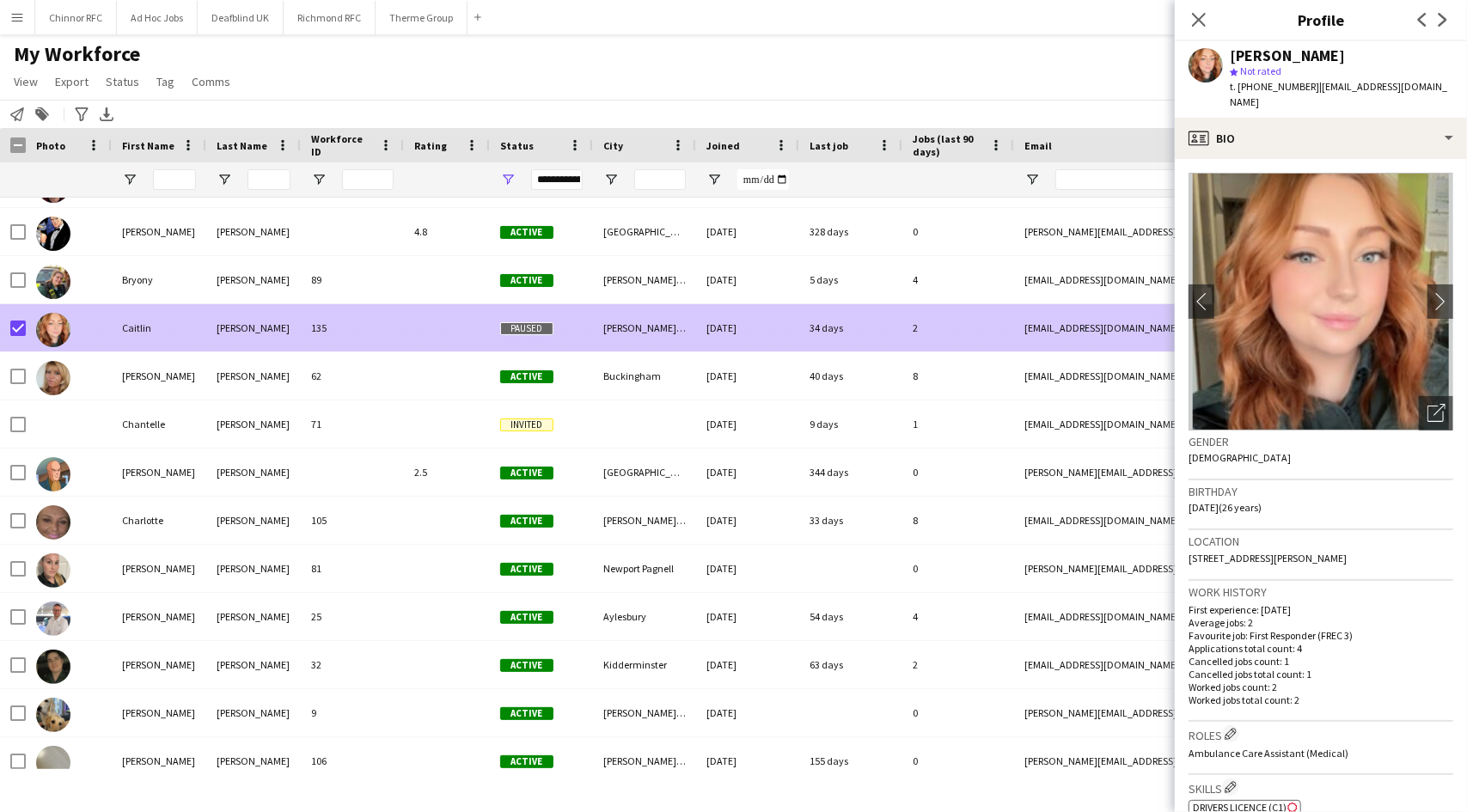
click at [1151, 324] on div "[EMAIL_ADDRESS][DOMAIN_NAME]" at bounding box center [1185, 328] width 343 height 47
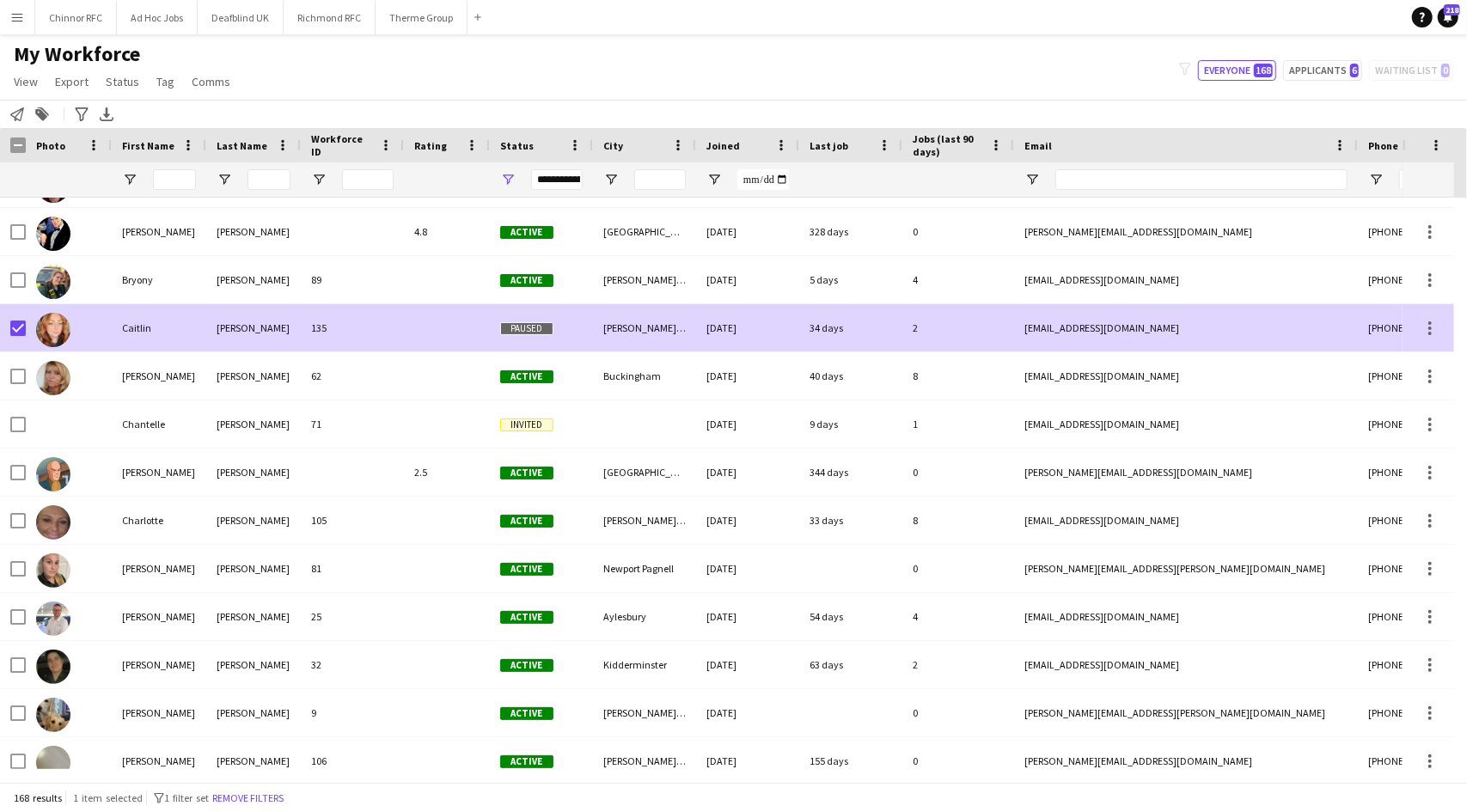
click at [1241, 337] on div "[EMAIL_ADDRESS][DOMAIN_NAME]" at bounding box center [1185, 328] width 343 height 47
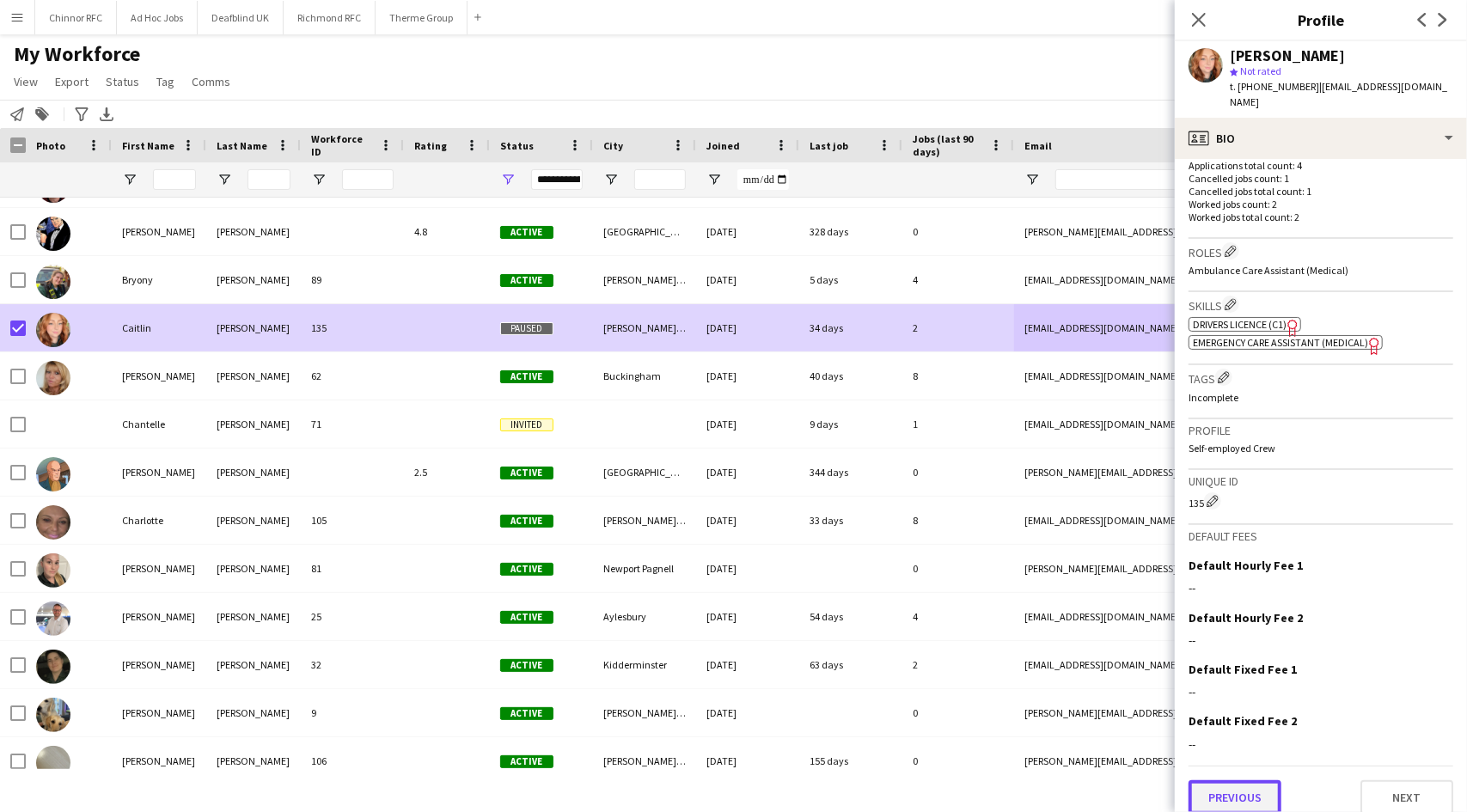
click at [1226, 789] on button "Previous" at bounding box center [1235, 797] width 93 height 35
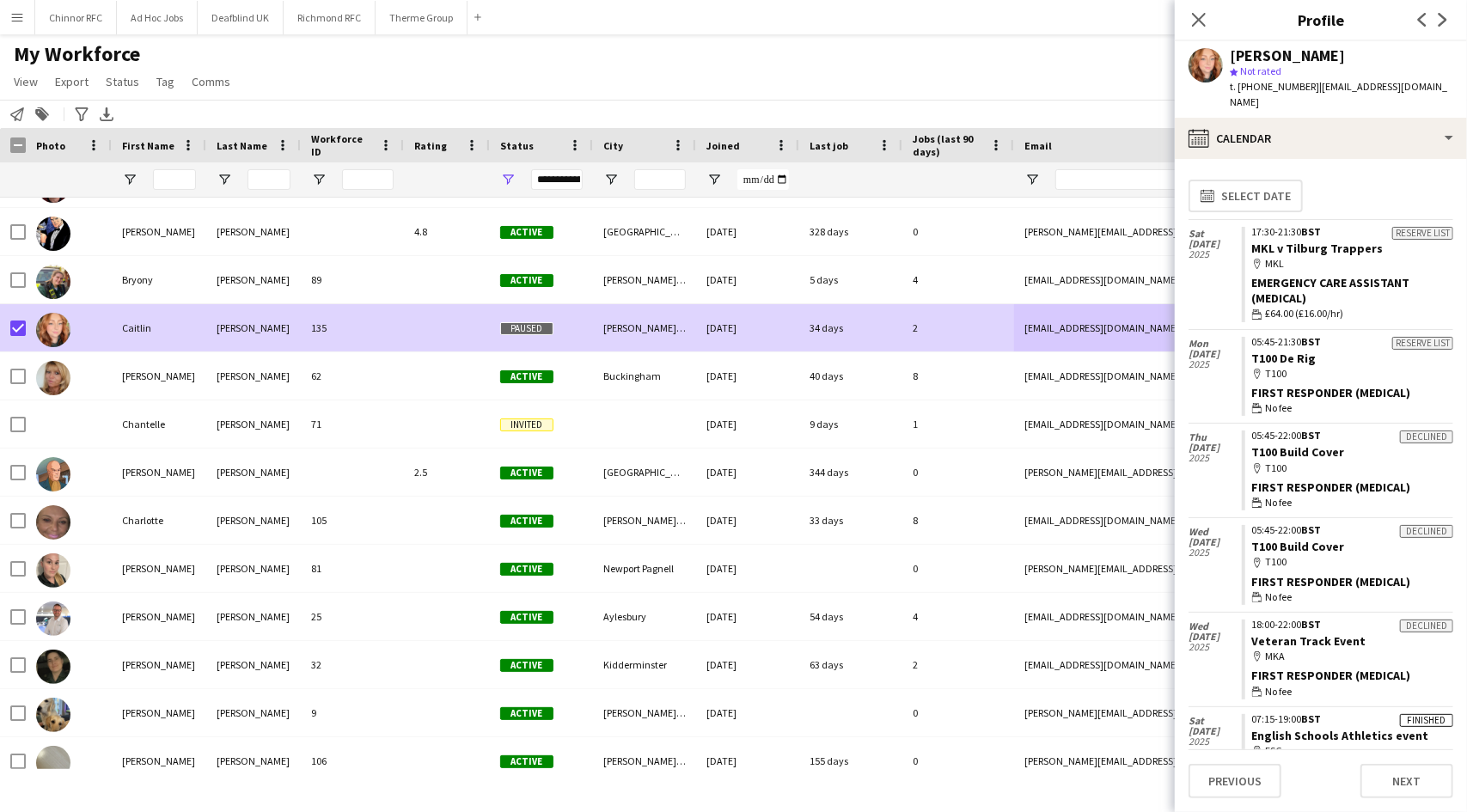
click at [1457, 707] on app-calendar-tab "calendar-full Select date [DATE] Reserve list 17:30-21:30 BST MKL v Tilburg Tra…" at bounding box center [1320, 485] width 292 height 653
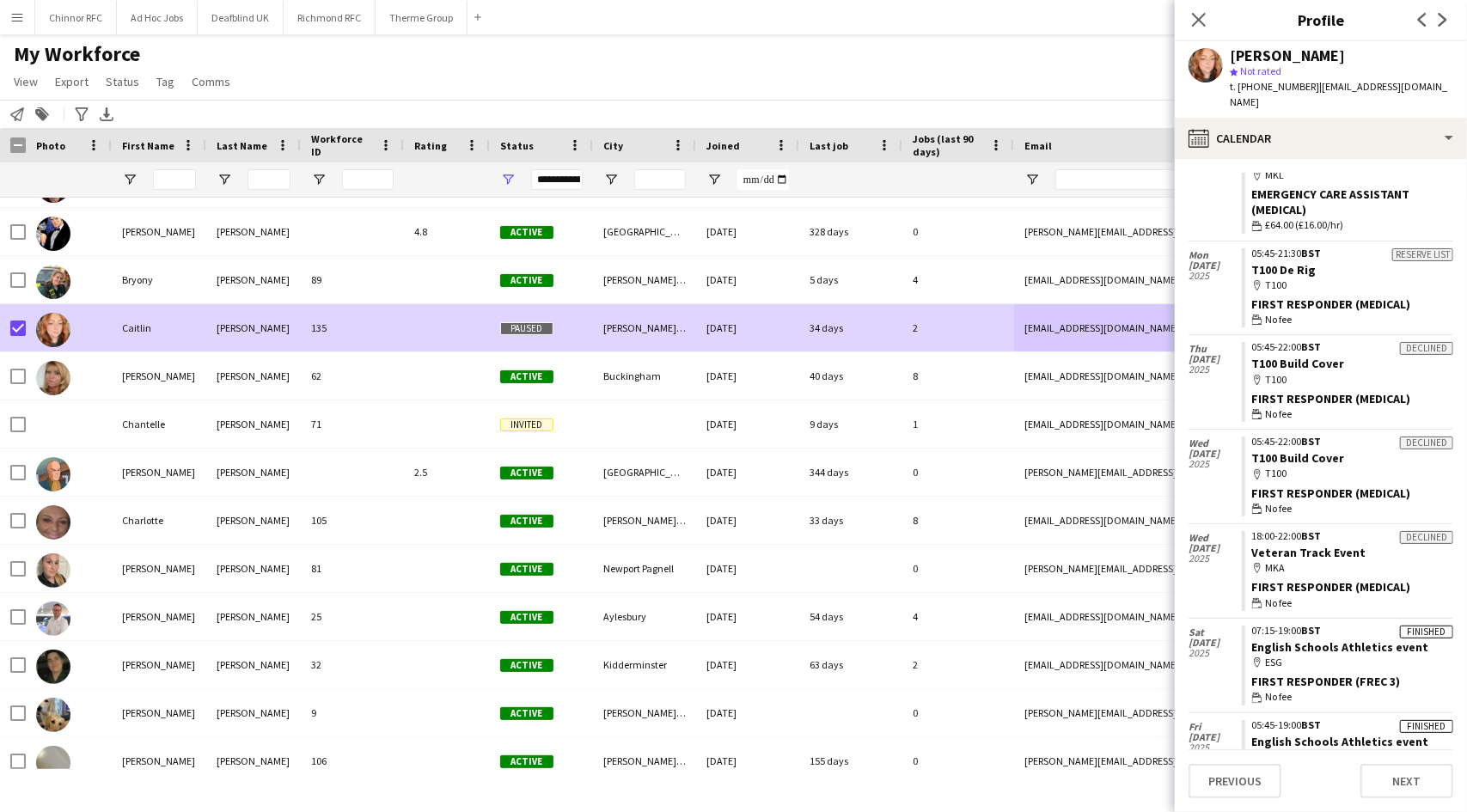
scroll to position [127, 0]
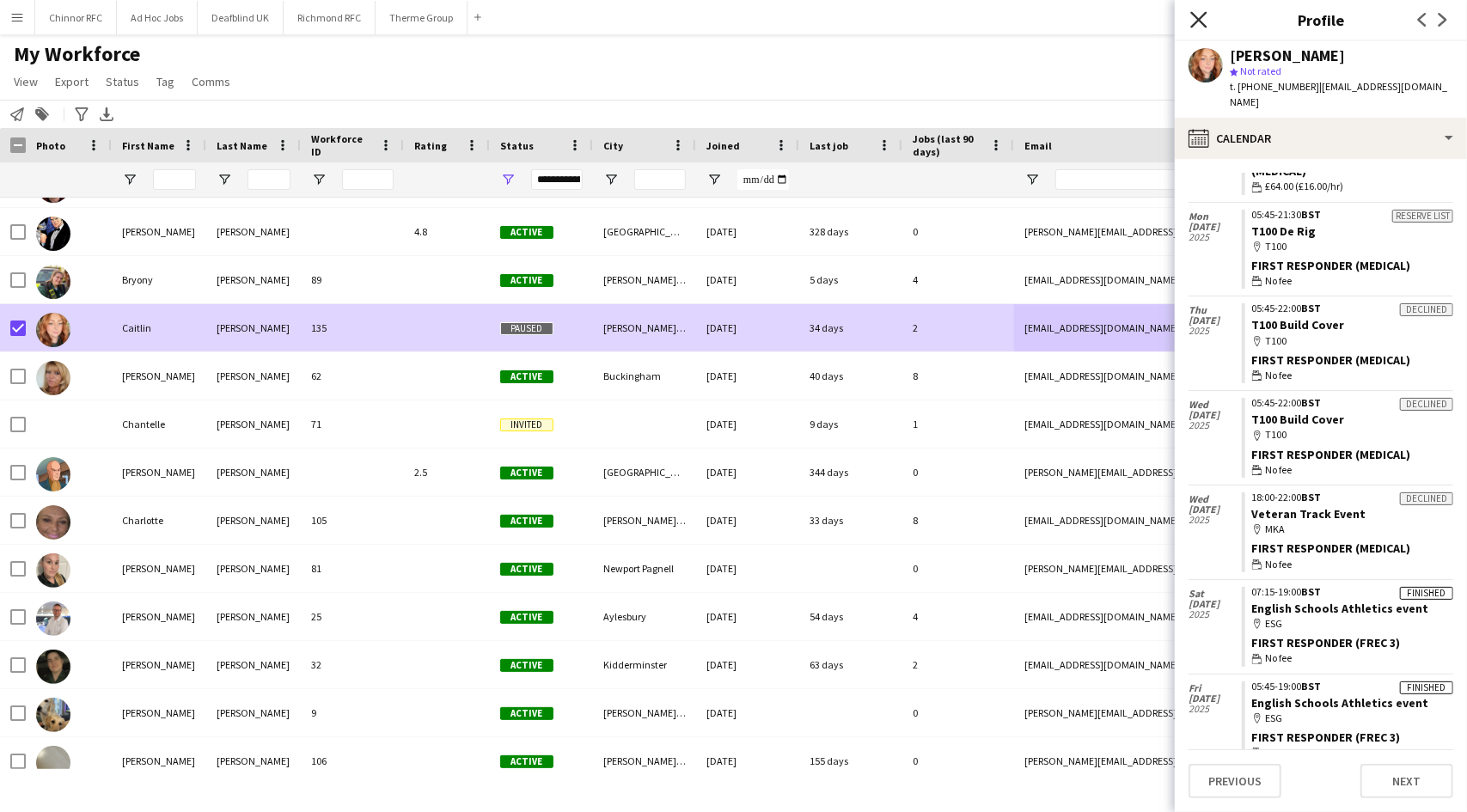
click at [1197, 15] on icon "Close pop-in" at bounding box center [1198, 19] width 16 height 16
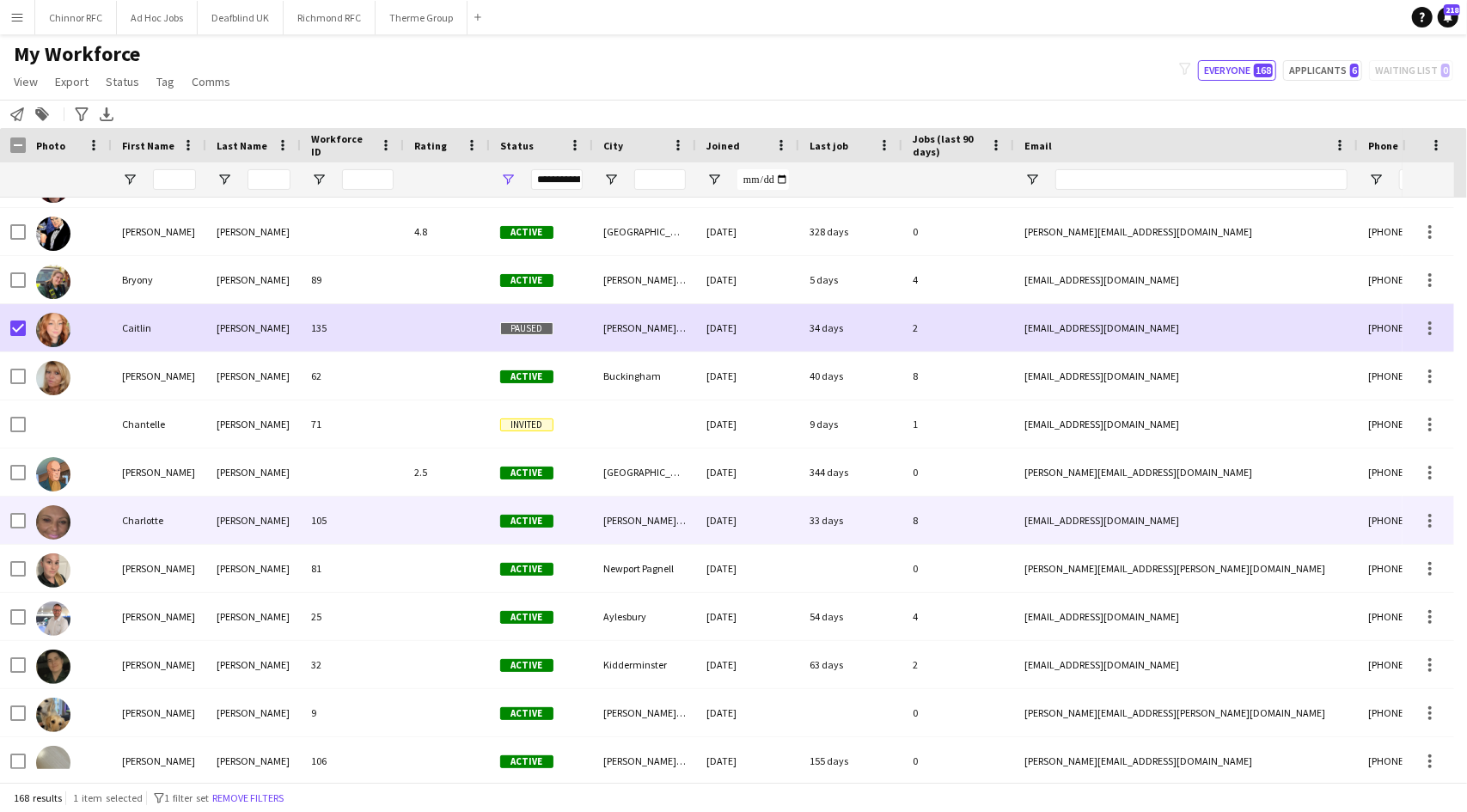
click at [190, 516] on div "Charlotte" at bounding box center [159, 520] width 95 height 47
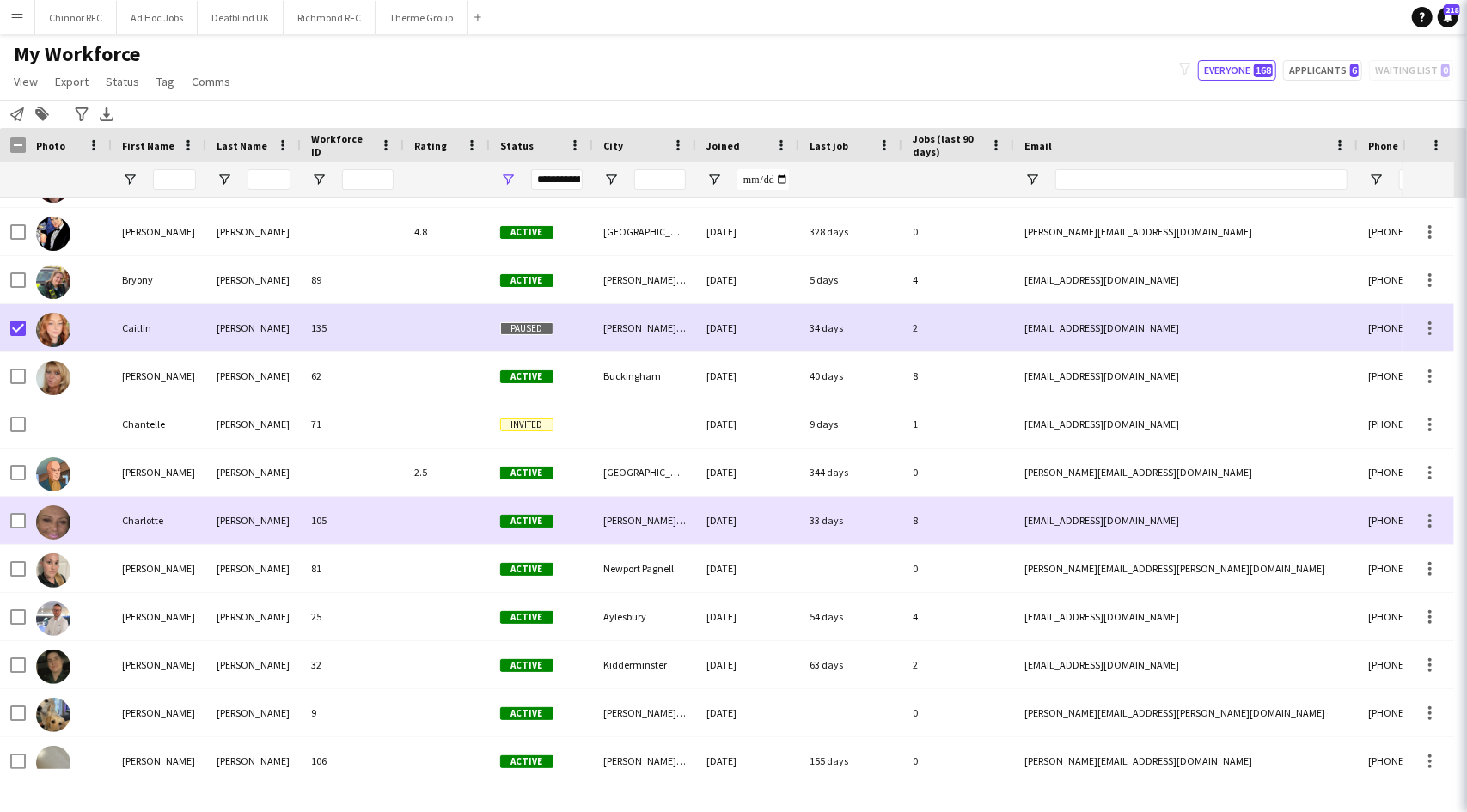
click at [190, 516] on div "Charlotte" at bounding box center [159, 520] width 95 height 47
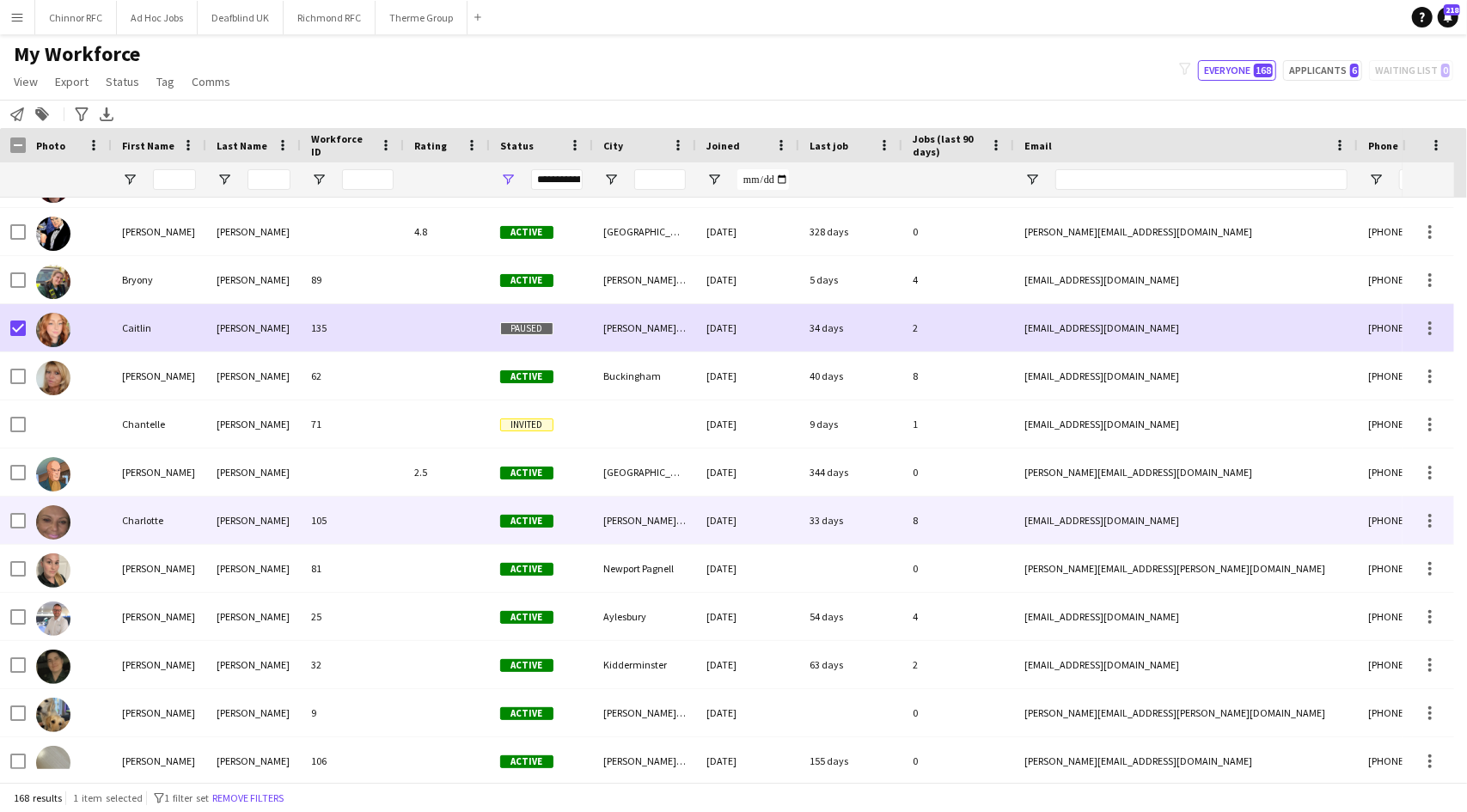
click at [190, 516] on div "Charlotte" at bounding box center [159, 520] width 95 height 47
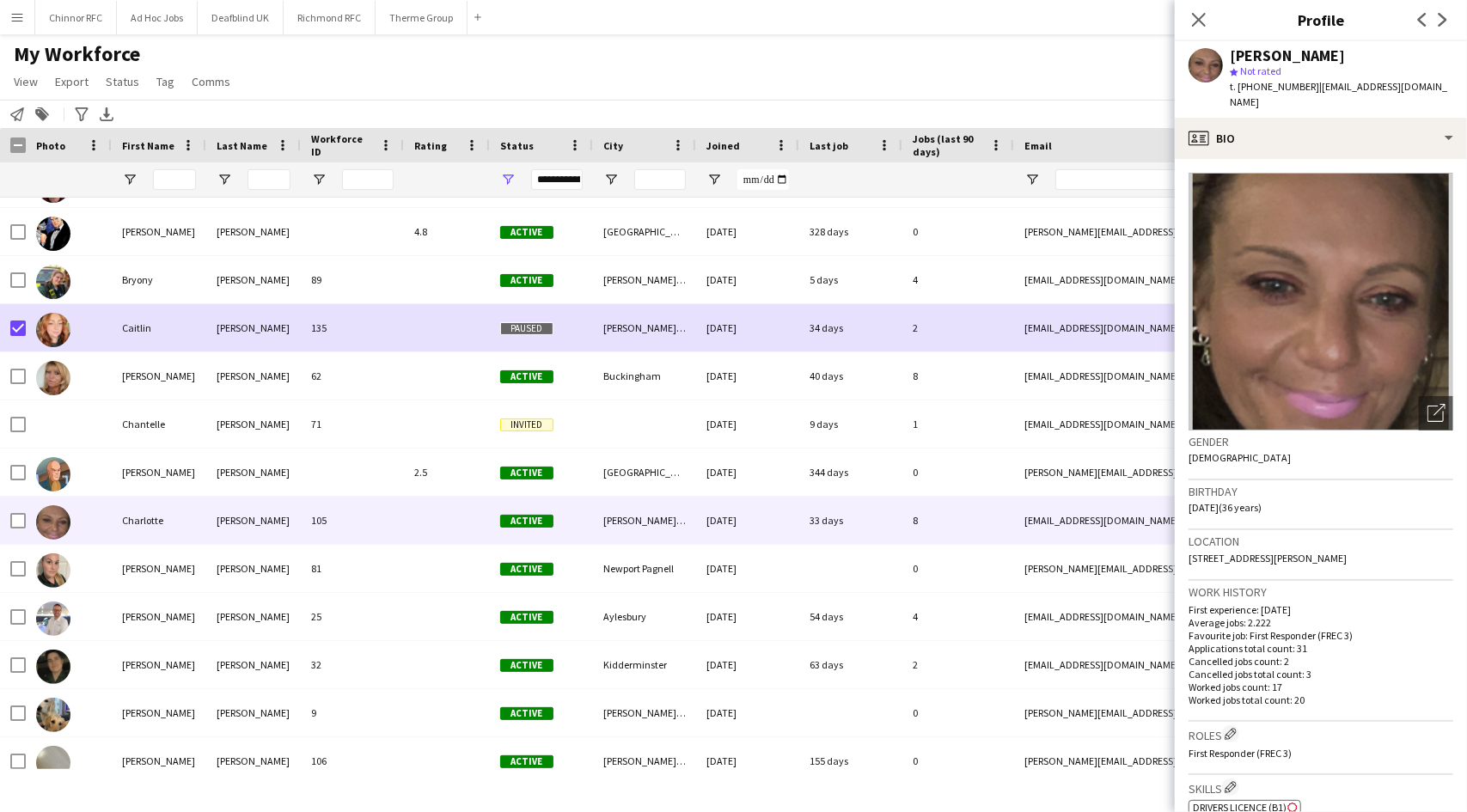
scroll to position [517, 0]
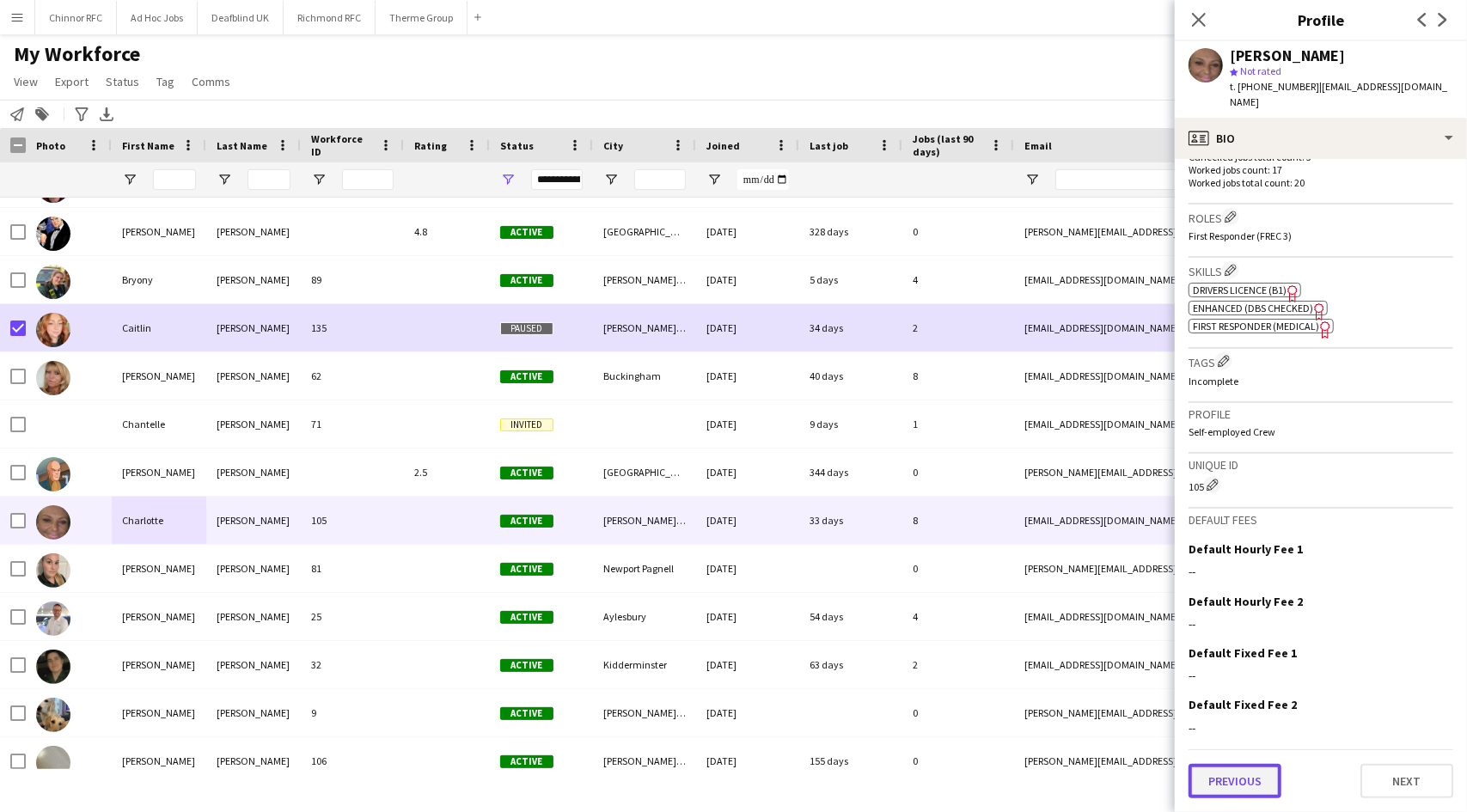
click at [1208, 784] on button "Previous" at bounding box center [1235, 781] width 93 height 35
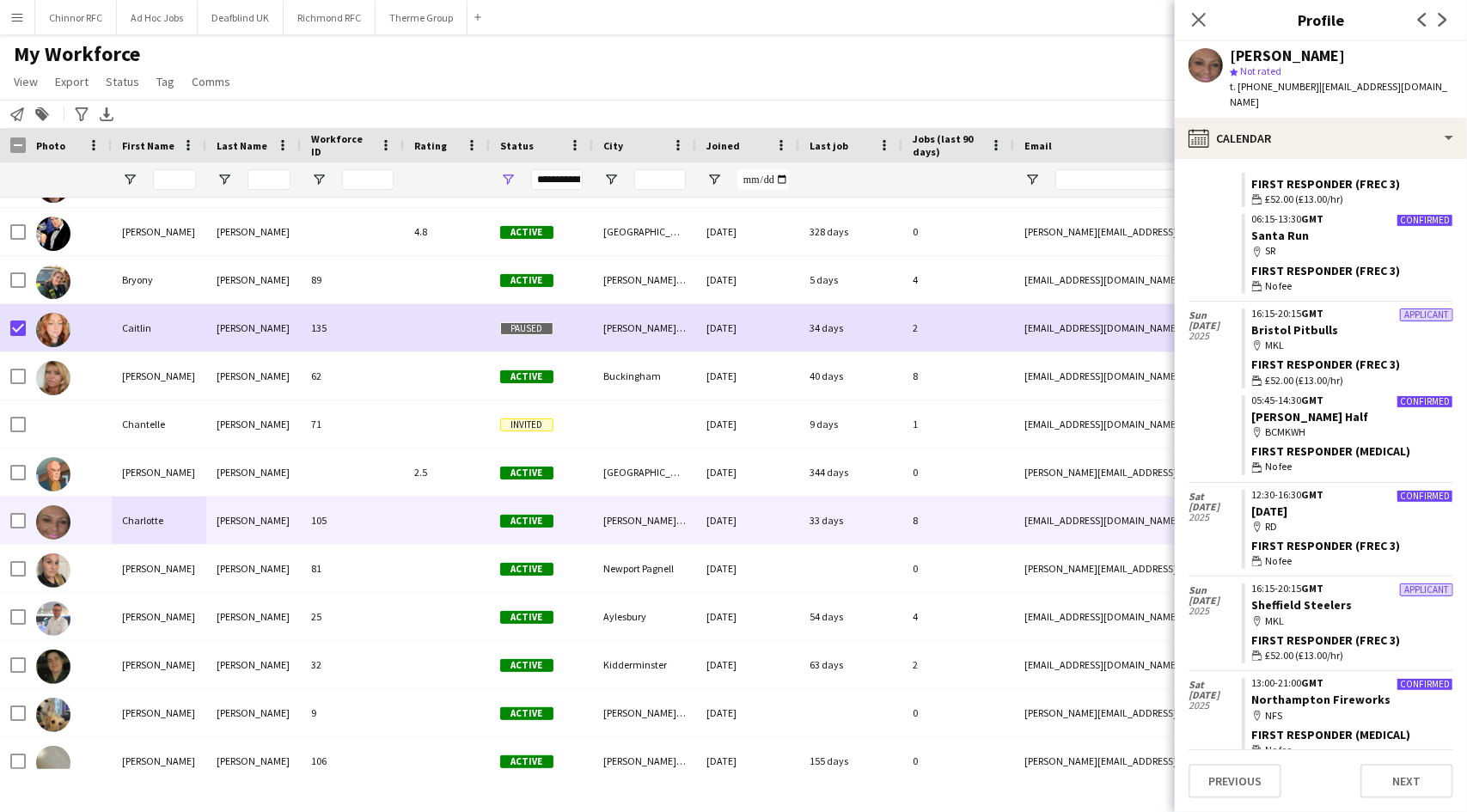
scroll to position [0, 0]
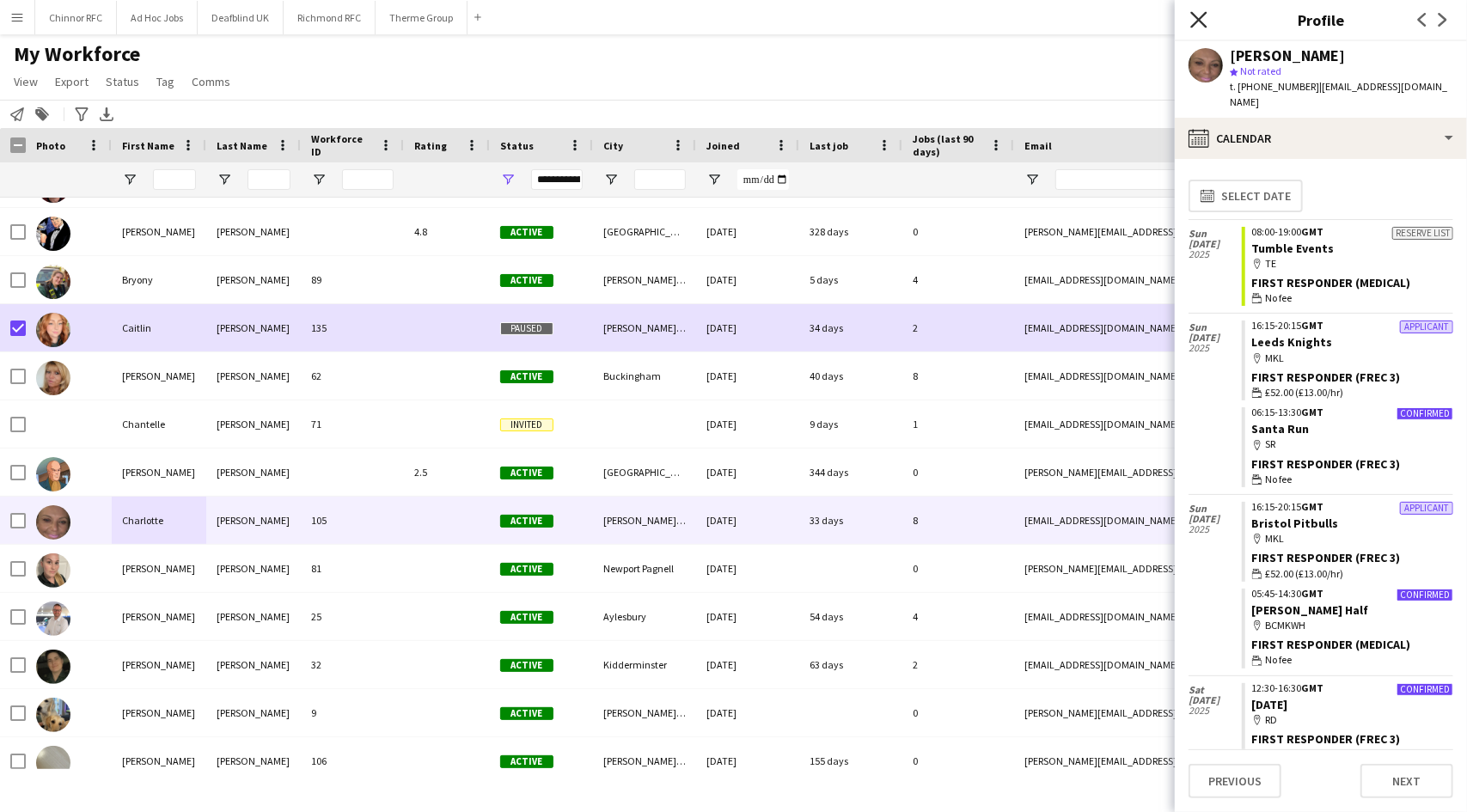
click at [1194, 18] on icon "Close pop-in" at bounding box center [1198, 19] width 16 height 16
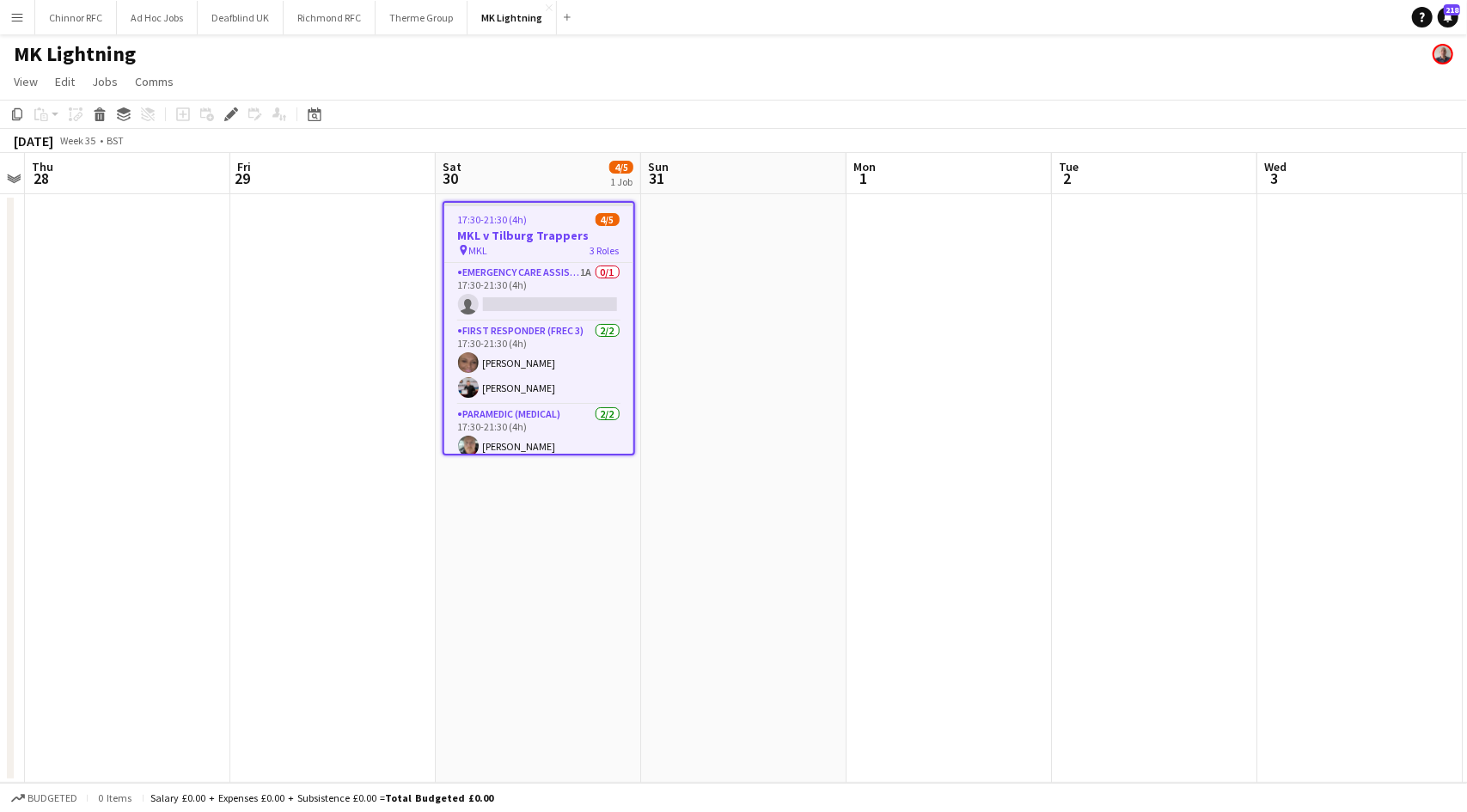
click at [691, 288] on app-date-cell at bounding box center [744, 488] width 206 height 588
